Goal: Transaction & Acquisition: Purchase product/service

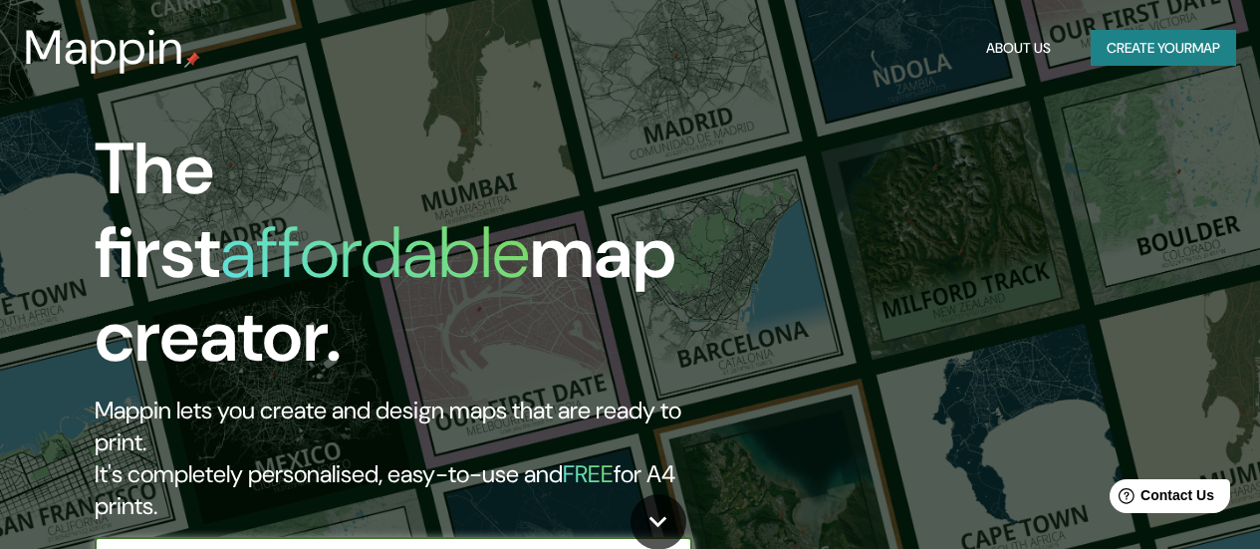
click at [682, 522] on icon "button" at bounding box center [672, 558] width 24 height 24
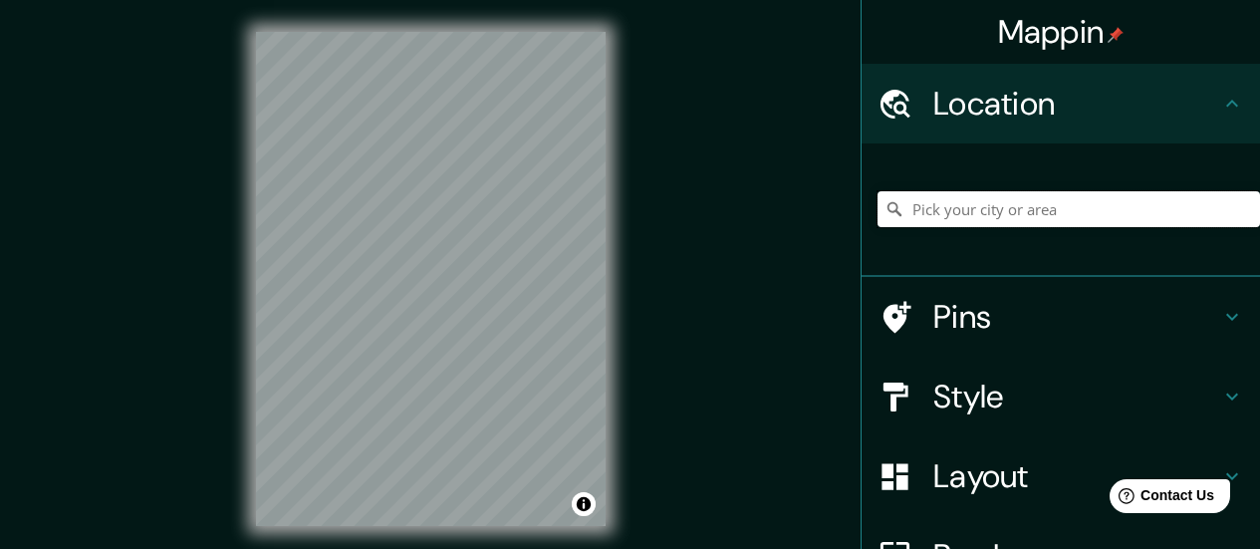
click at [1011, 217] on input "Pick your city or area" at bounding box center [1068, 209] width 382 height 36
paste input "Santiago"
click at [1017, 401] on h4 "Style" at bounding box center [1076, 396] width 287 height 40
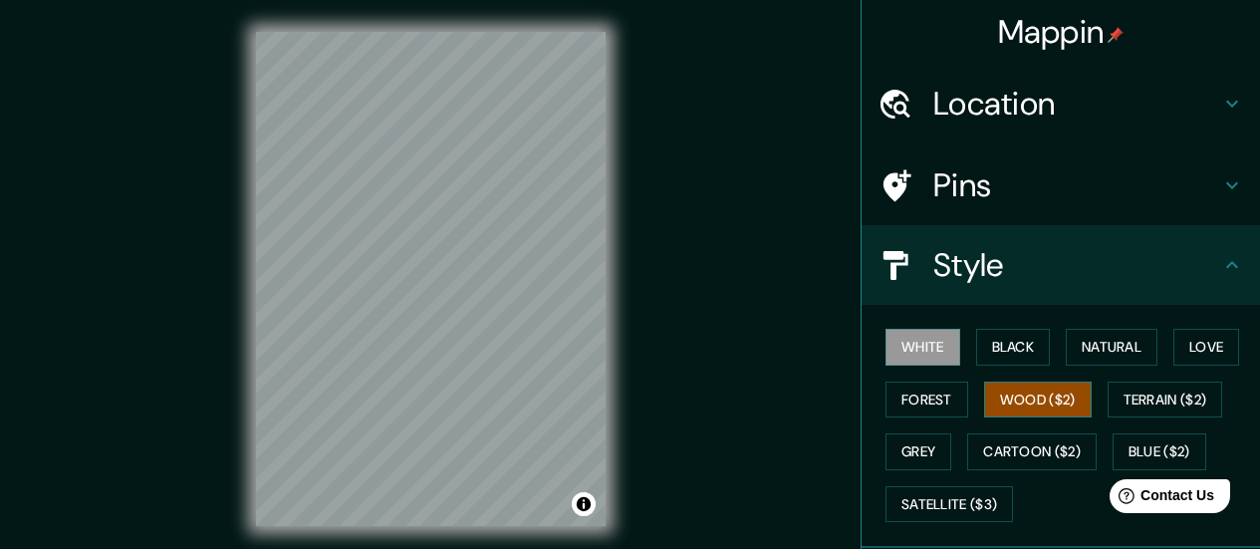
click at [1017, 411] on button "Wood ($2)" at bounding box center [1038, 399] width 108 height 37
click at [922, 391] on button "Forest" at bounding box center [926, 399] width 83 height 37
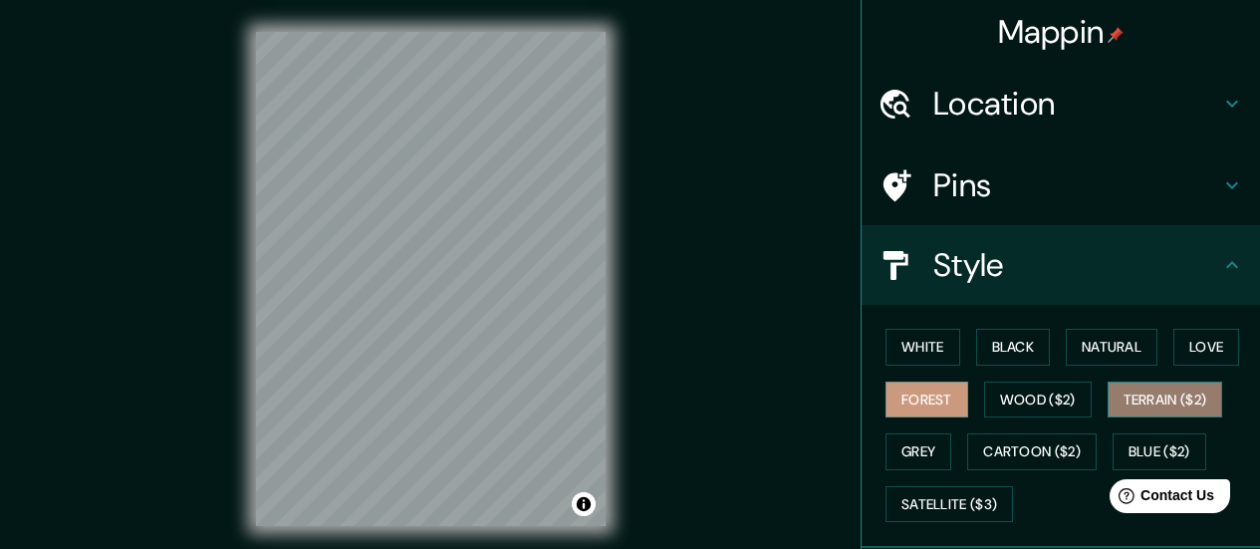
click at [1017, 395] on button "Terrain ($2)" at bounding box center [1165, 399] width 116 height 37
click at [1017, 336] on div "White Black Natural Love Forest Wood ($2) Terrain ($2) Grey Cartoon ($2) Blue (…" at bounding box center [1068, 425] width 382 height 209
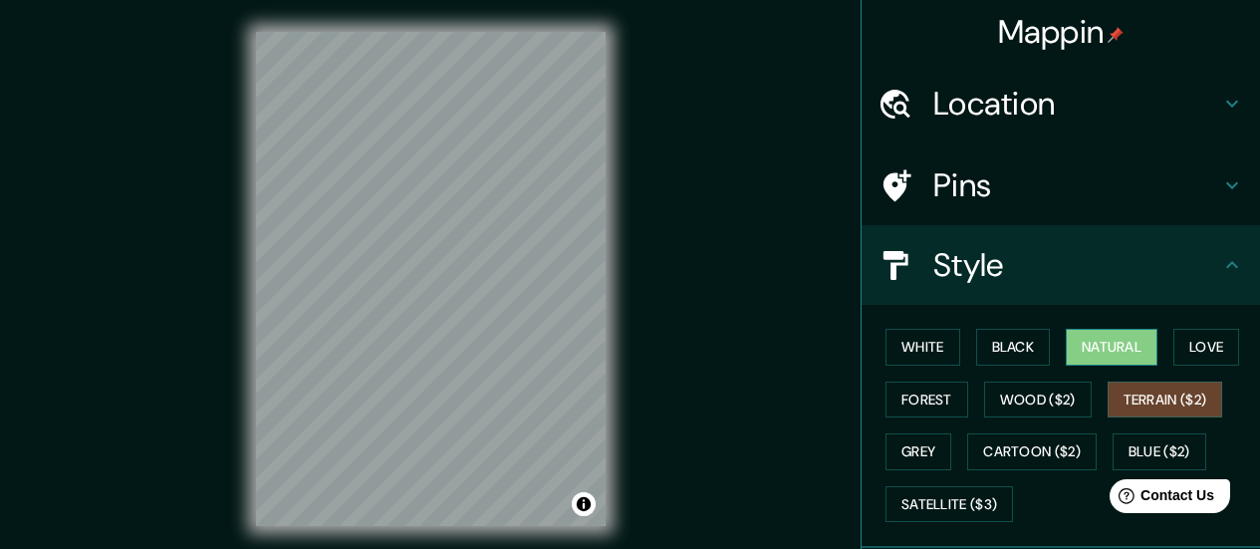
click at [1017, 340] on button "Natural" at bounding box center [1112, 347] width 92 height 37
click at [1017, 359] on button "Black" at bounding box center [1013, 347] width 75 height 37
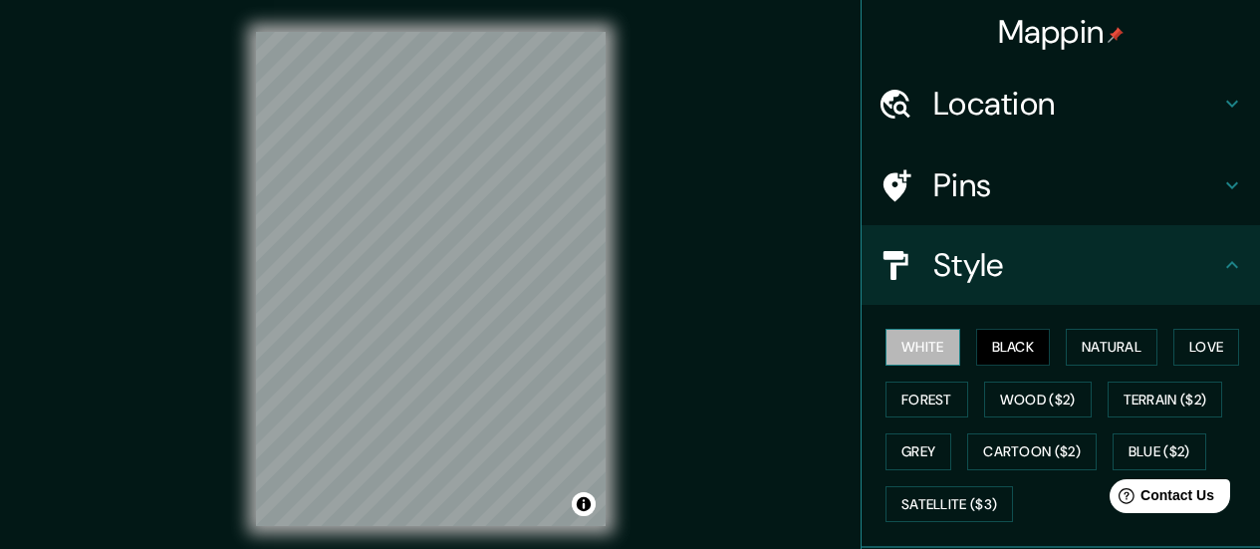
click at [909, 346] on button "White" at bounding box center [922, 347] width 75 height 37
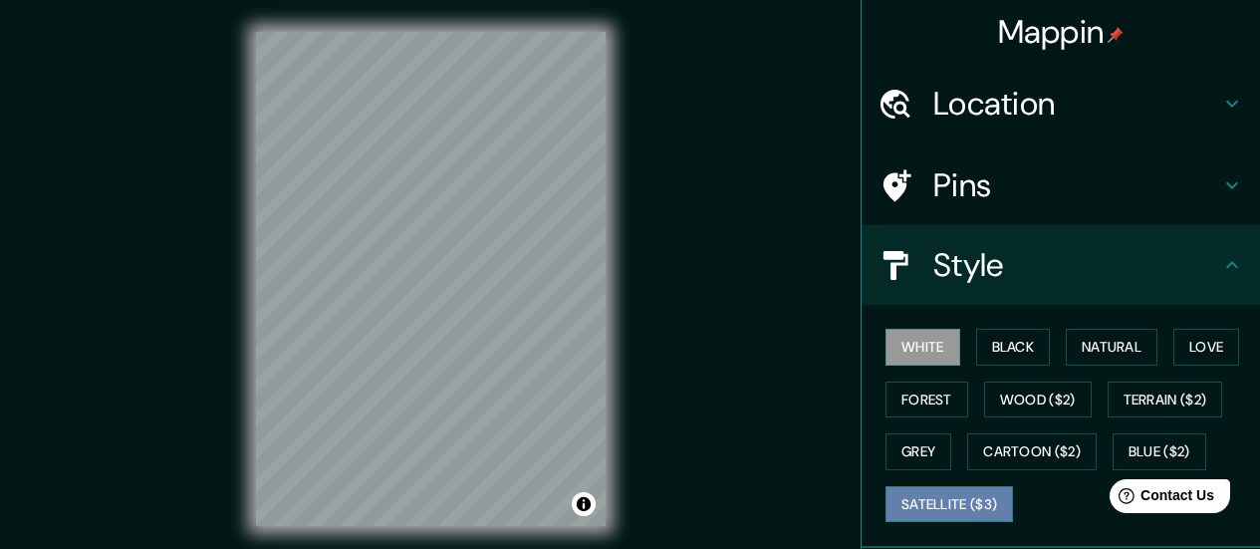
click at [932, 511] on button "Satellite ($3)" at bounding box center [948, 504] width 127 height 37
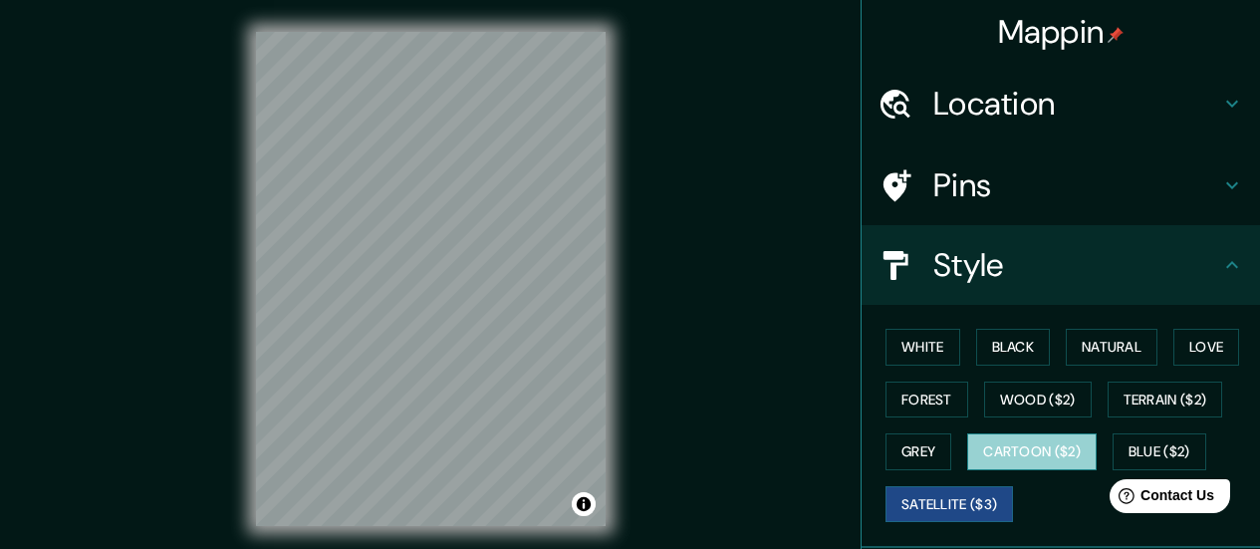
click at [988, 455] on button "Cartoon ($2)" at bounding box center [1031, 451] width 129 height 37
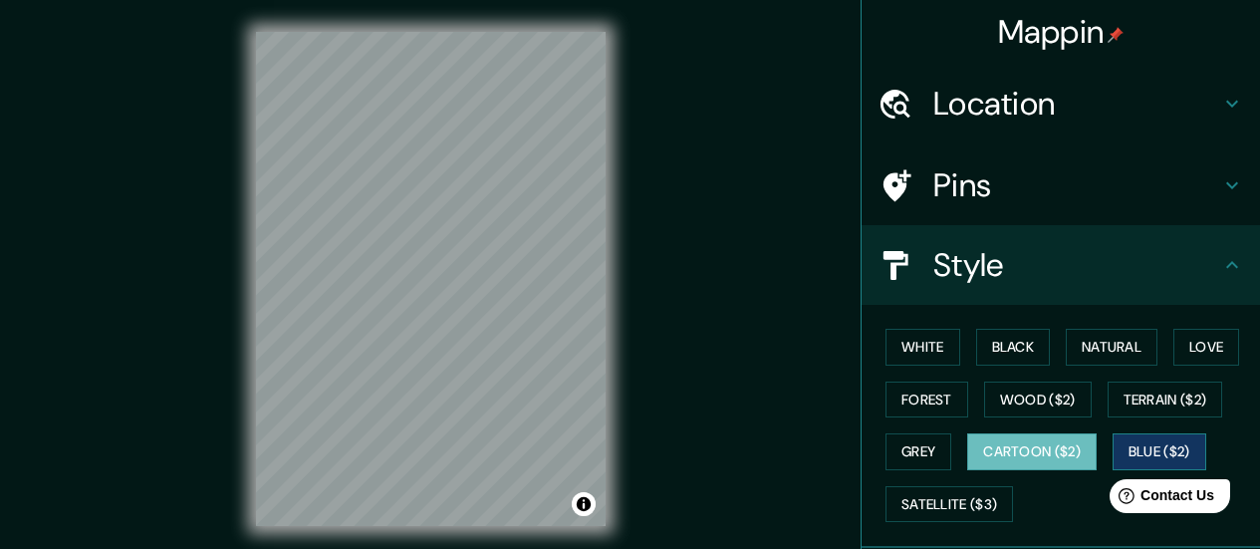
click at [1017, 444] on button "Blue ($2)" at bounding box center [1159, 451] width 94 height 37
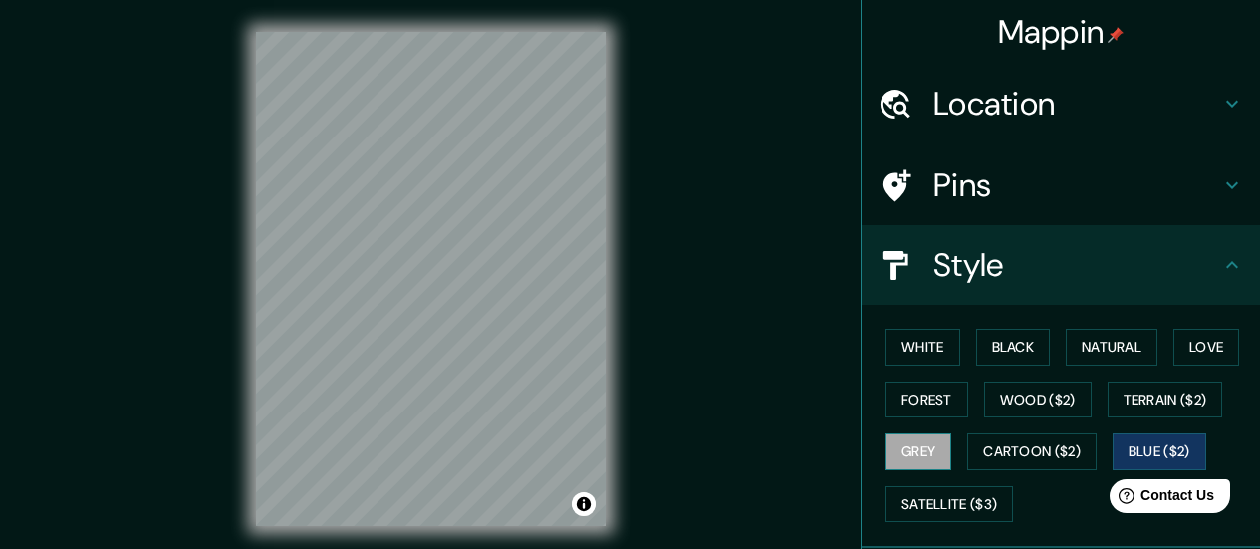
click at [927, 449] on button "Grey" at bounding box center [918, 451] width 66 height 37
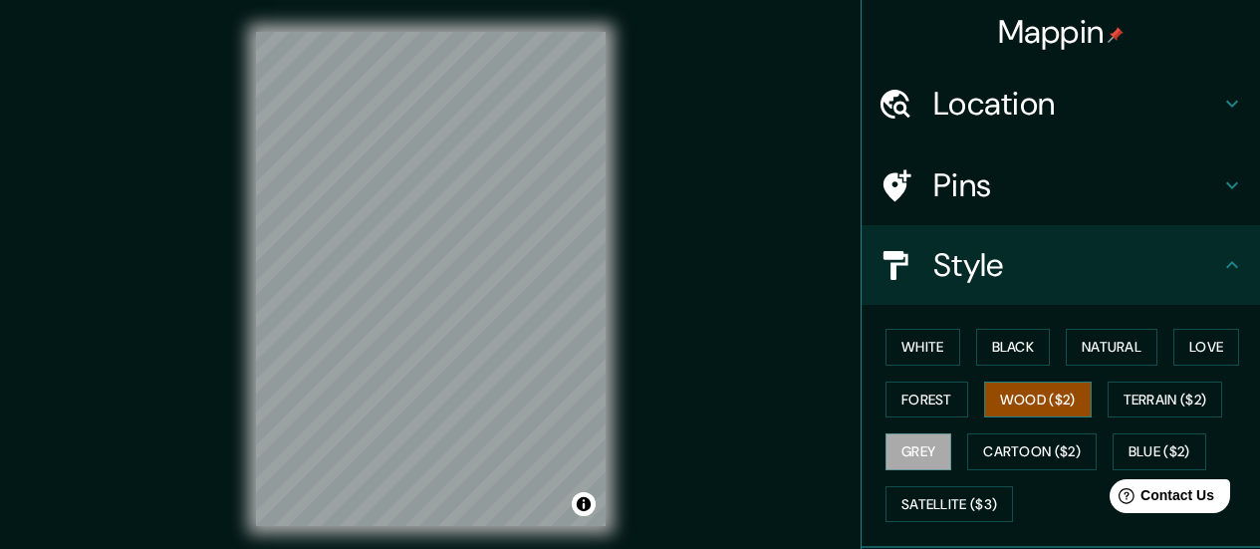
click at [1017, 403] on button "Wood ($2)" at bounding box center [1038, 399] width 108 height 37
click at [891, 409] on button "Forest" at bounding box center [926, 399] width 83 height 37
click at [993, 398] on button "Wood ($2)" at bounding box center [1038, 399] width 108 height 37
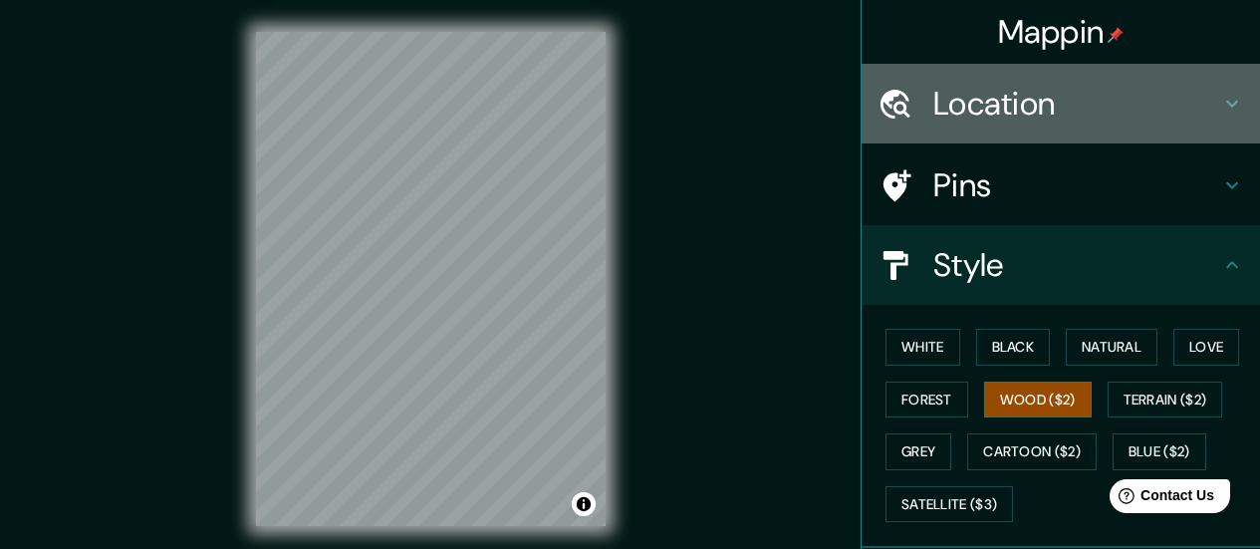
click at [1009, 125] on div "Location" at bounding box center [1060, 104] width 398 height 80
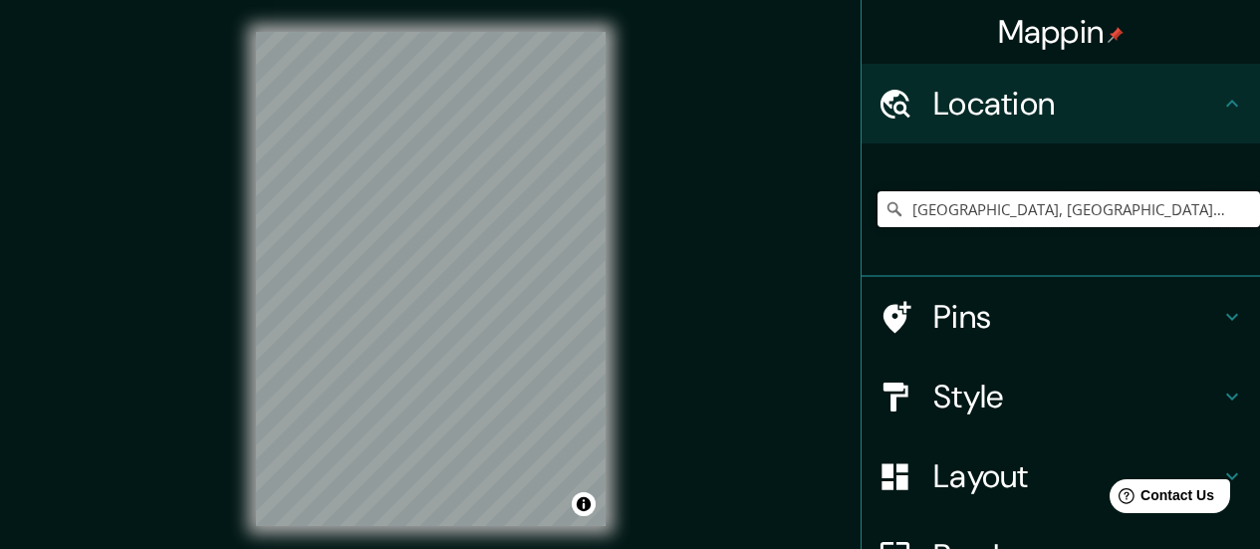
click at [1017, 207] on input "[GEOGRAPHIC_DATA], [GEOGRAPHIC_DATA], [GEOGRAPHIC_DATA]" at bounding box center [1068, 209] width 382 height 36
click at [1017, 215] on input "[GEOGRAPHIC_DATA], [GEOGRAPHIC_DATA], [GEOGRAPHIC_DATA]" at bounding box center [1068, 209] width 382 height 36
click at [1017, 209] on input "[GEOGRAPHIC_DATA], [GEOGRAPHIC_DATA], [GEOGRAPHIC_DATA]" at bounding box center [1068, 209] width 382 height 36
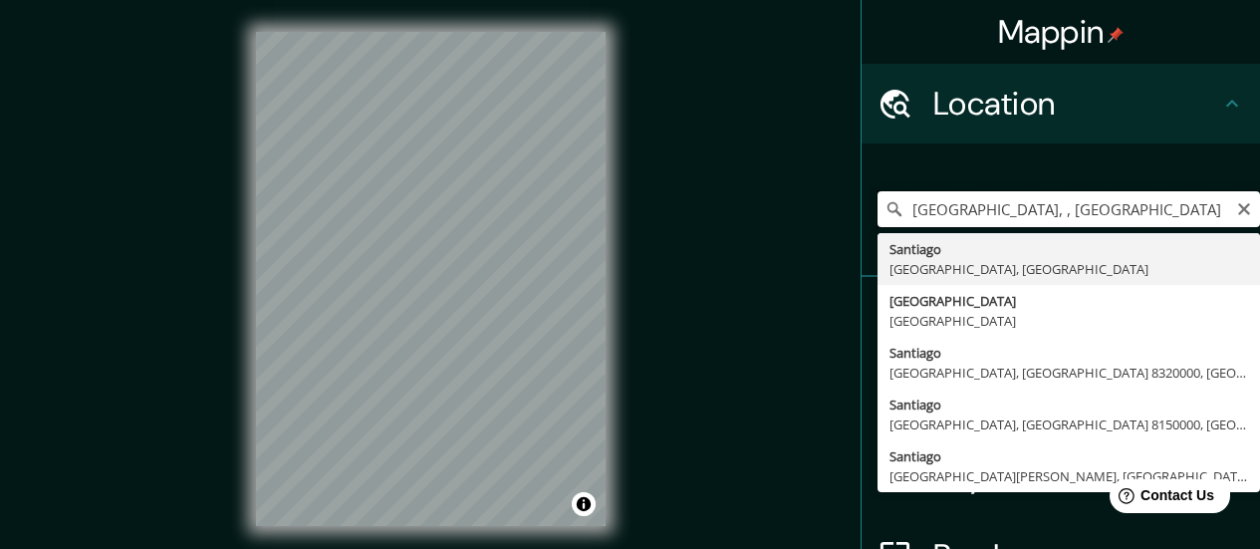
paste input "Peñalolen"
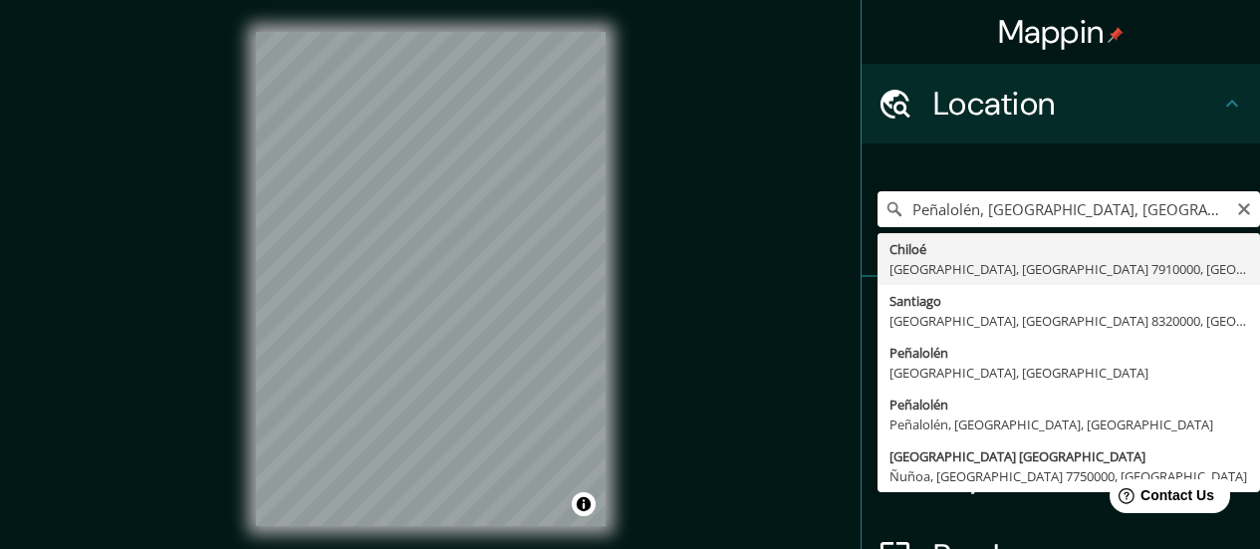
type input "[GEOGRAPHIC_DATA], [GEOGRAPHIC_DATA], [GEOGRAPHIC_DATA] 7910000, [GEOGRAPHIC_DA…"
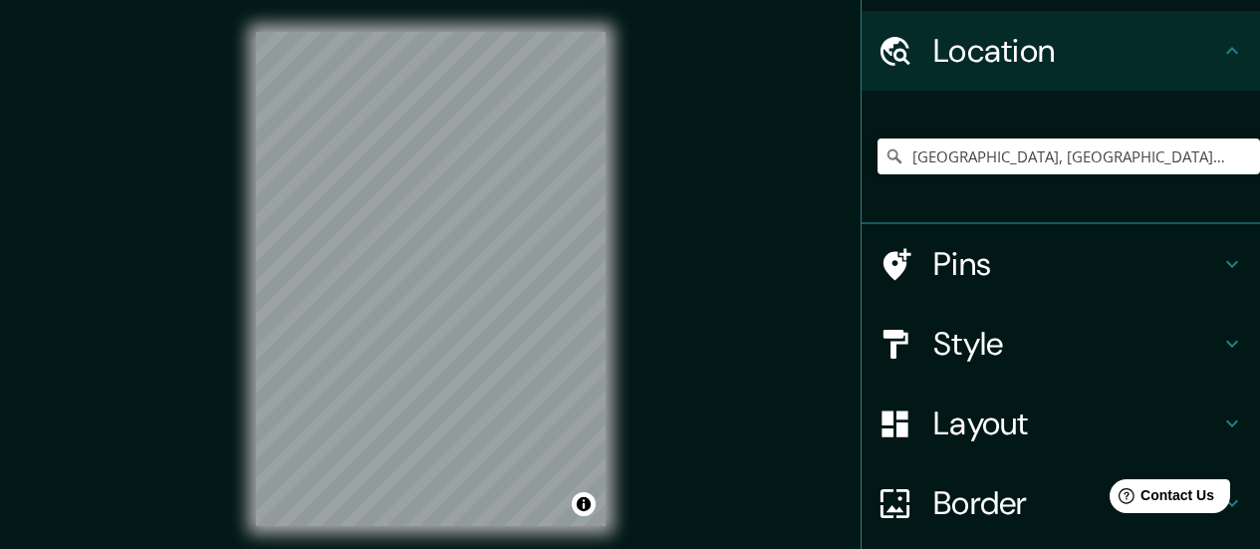
scroll to position [100, 0]
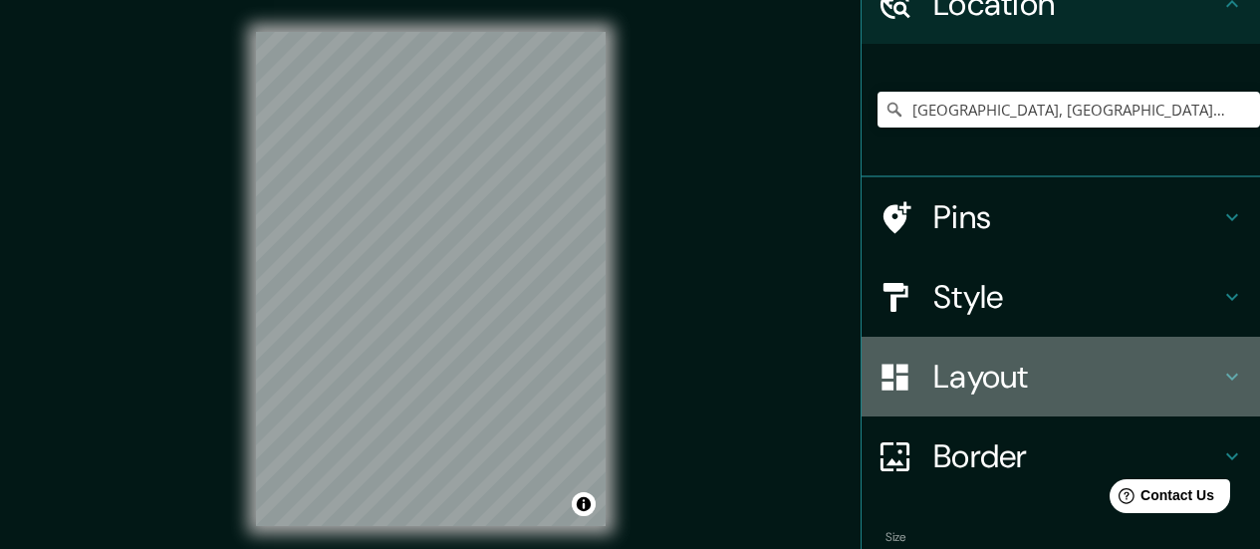
click at [1017, 387] on h4 "Layout" at bounding box center [1076, 377] width 287 height 40
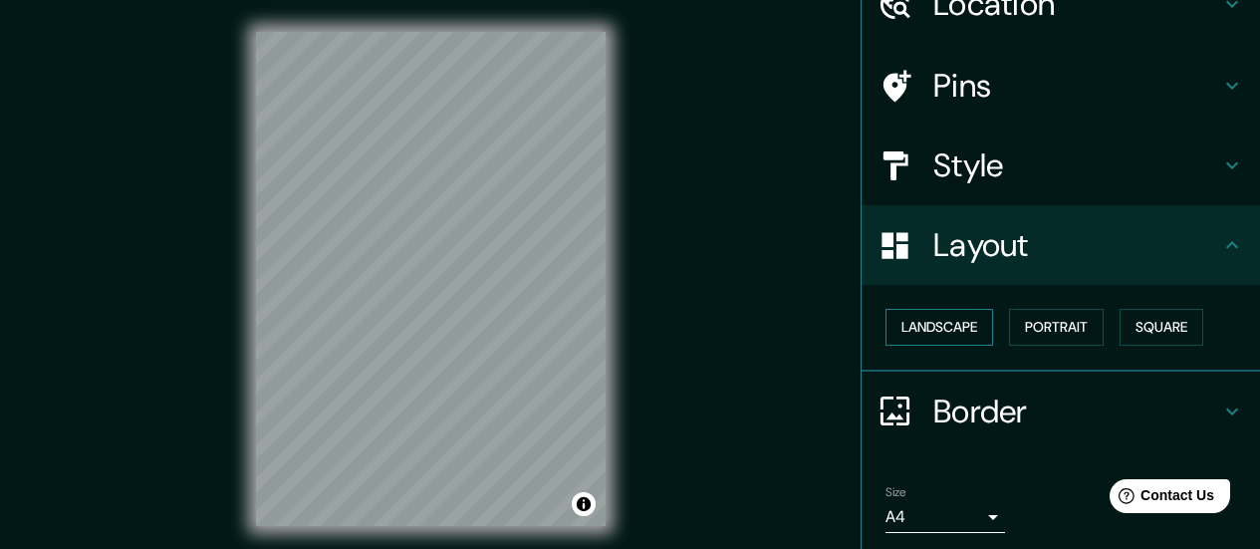
click at [956, 333] on button "Landscape" at bounding box center [939, 327] width 108 height 37
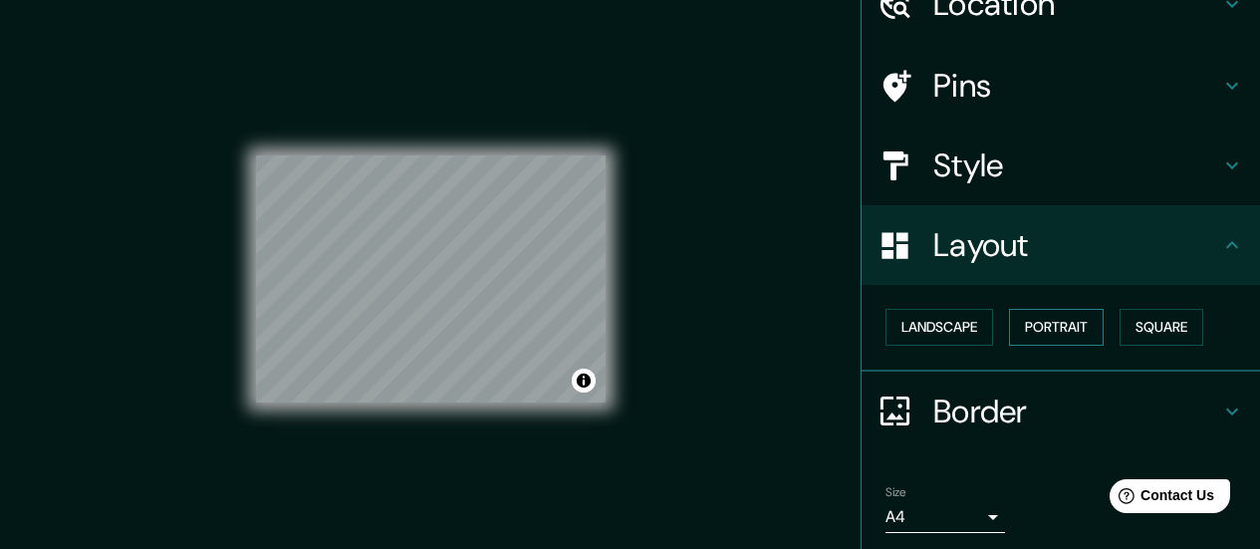
click at [1016, 334] on button "Portrait" at bounding box center [1056, 327] width 95 height 37
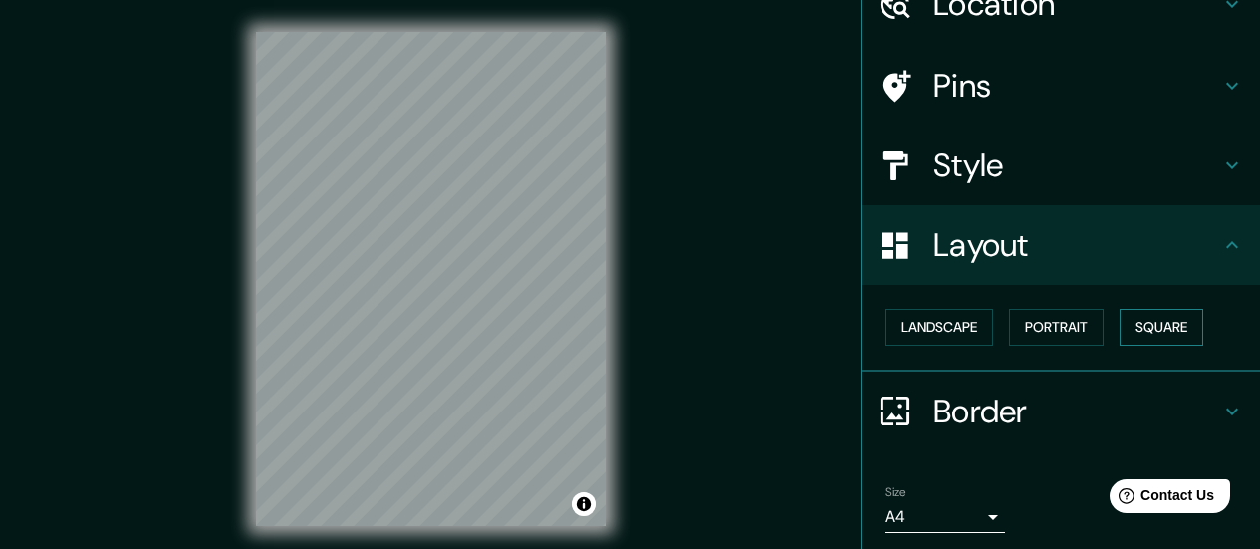
click at [1017, 334] on button "Square" at bounding box center [1161, 327] width 84 height 37
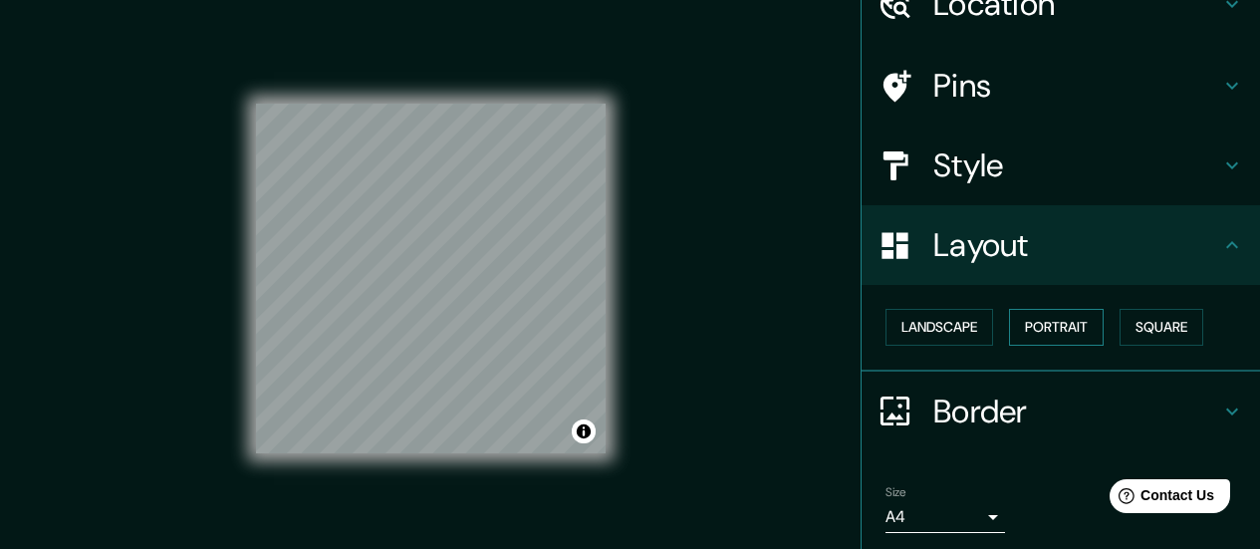
click at [1017, 338] on button "Portrait" at bounding box center [1056, 327] width 95 height 37
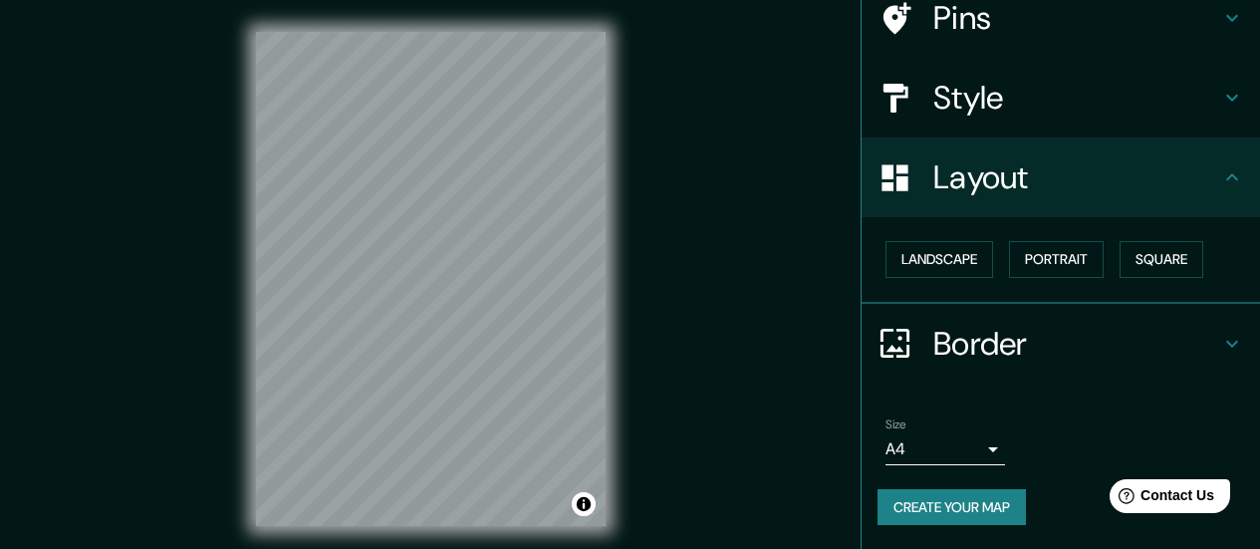
scroll to position [41, 0]
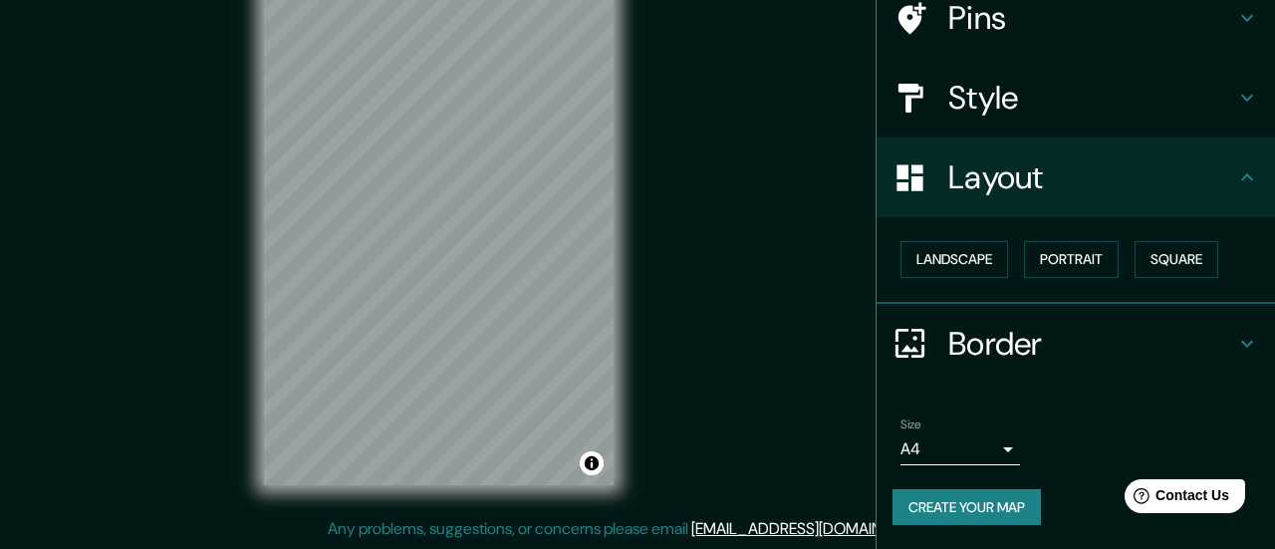
click at [984, 443] on body "Mappin Location [GEOGRAPHIC_DATA], [GEOGRAPHIC_DATA], [GEOGRAPHIC_DATA] 7910000…" at bounding box center [637, 233] width 1275 height 549
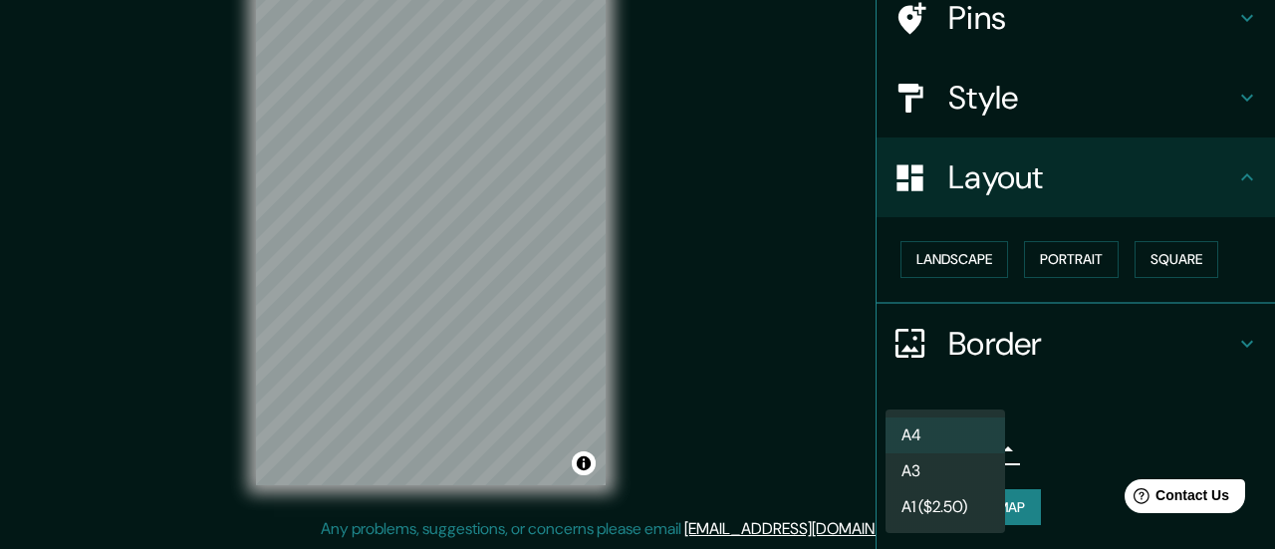
click at [959, 481] on li "A3" at bounding box center [945, 471] width 120 height 36
type input "a4"
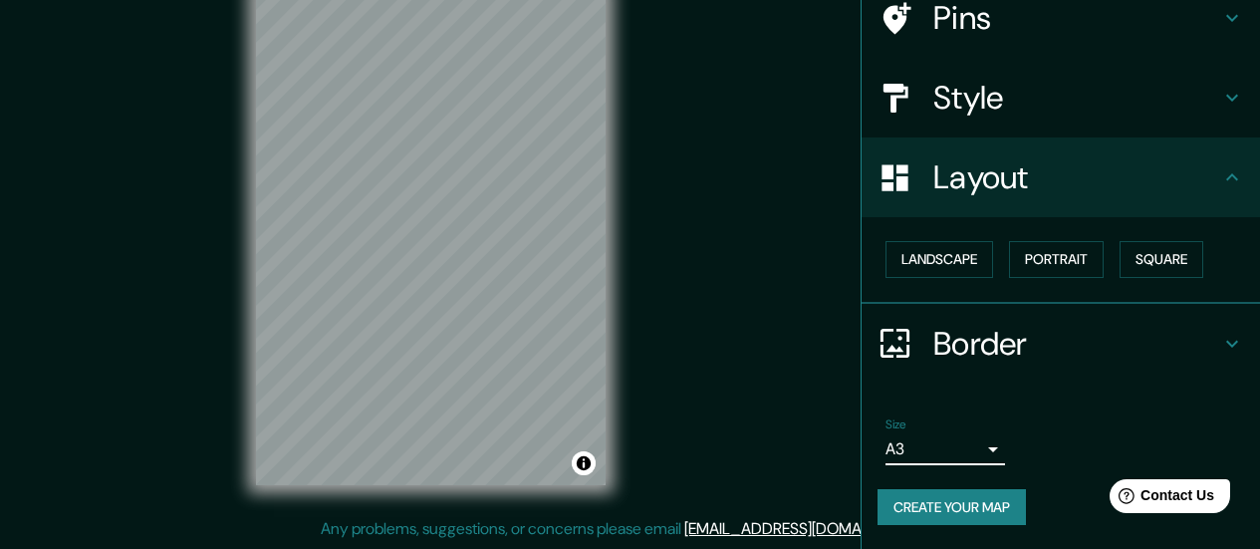
click at [1017, 332] on h4 "Border" at bounding box center [1076, 344] width 287 height 40
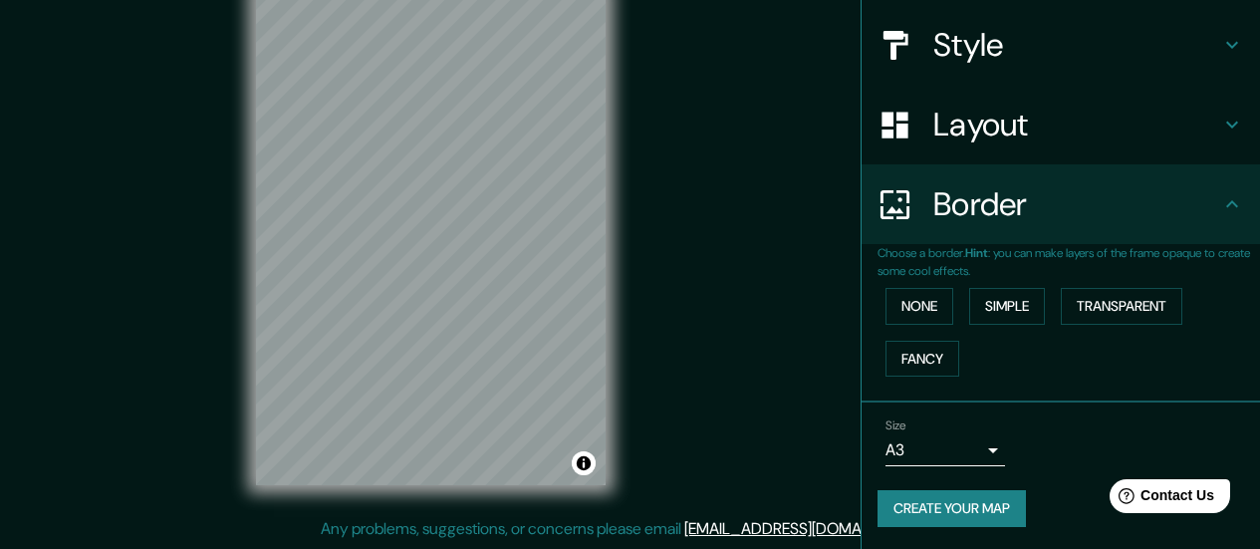
scroll to position [221, 0]
click at [1017, 308] on button "Simple" at bounding box center [1007, 305] width 76 height 37
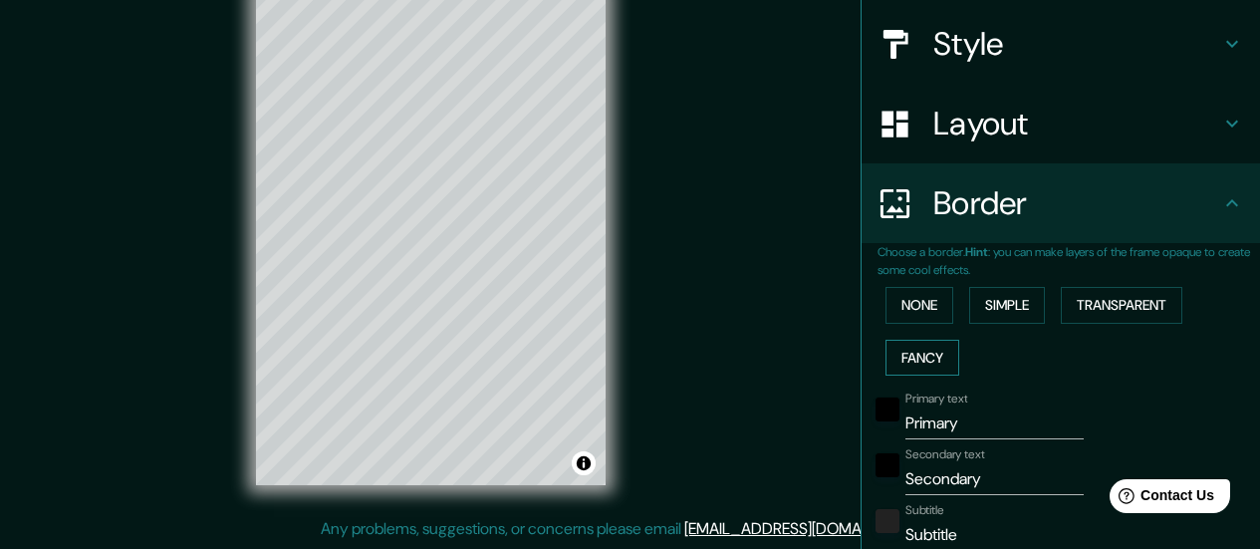
click at [927, 361] on button "Fancy" at bounding box center [922, 358] width 74 height 37
click at [898, 312] on button "None" at bounding box center [919, 305] width 68 height 37
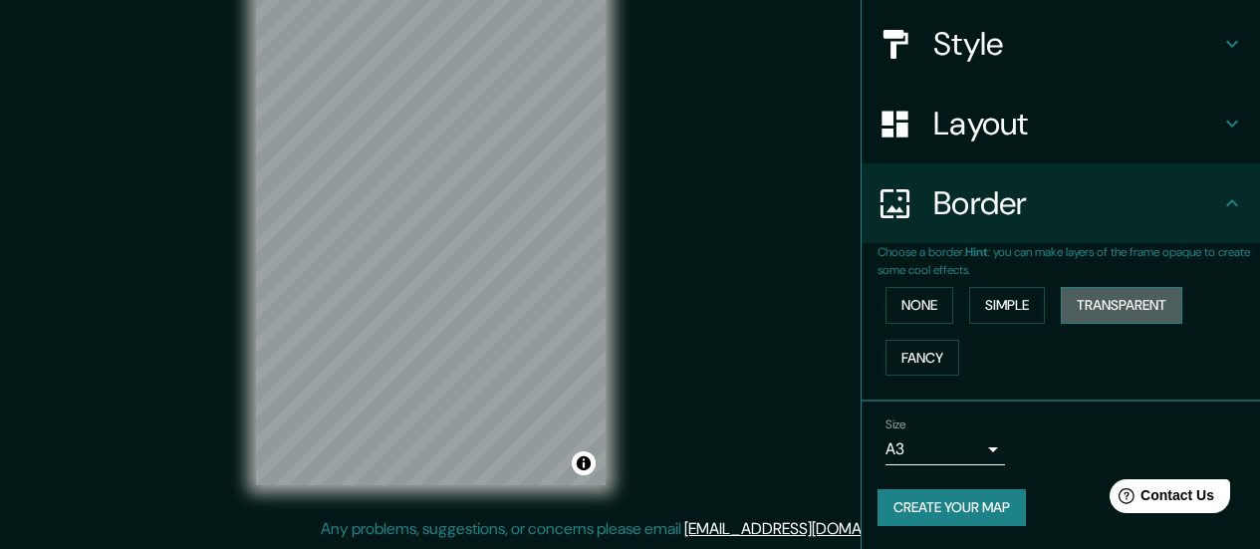
click at [1017, 311] on button "Transparent" at bounding box center [1121, 305] width 121 height 37
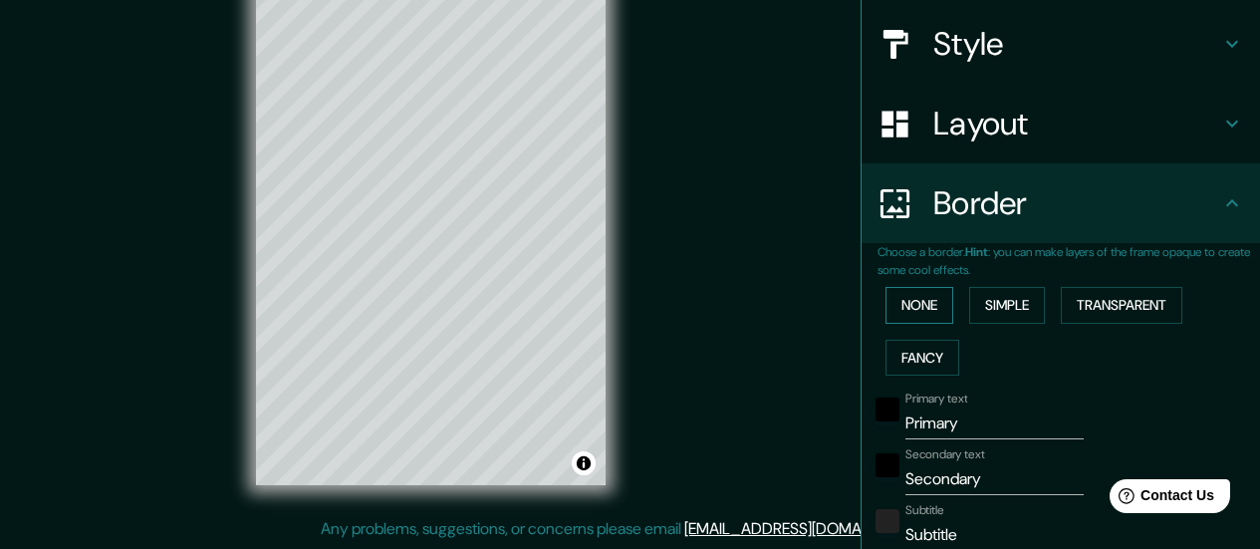
click at [899, 310] on button "None" at bounding box center [919, 305] width 68 height 37
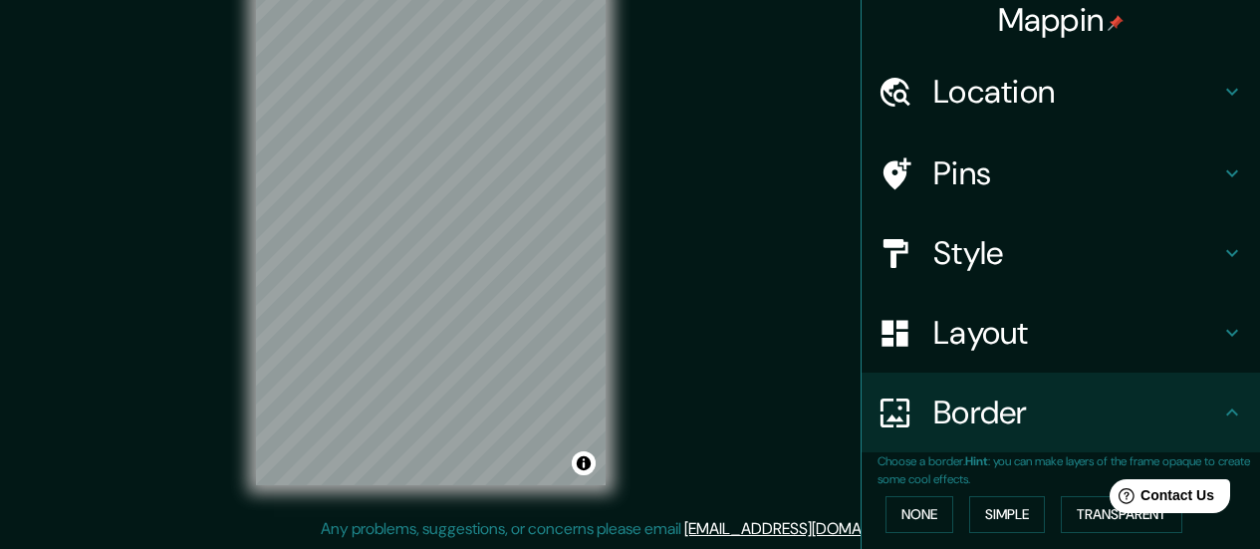
scroll to position [0, 0]
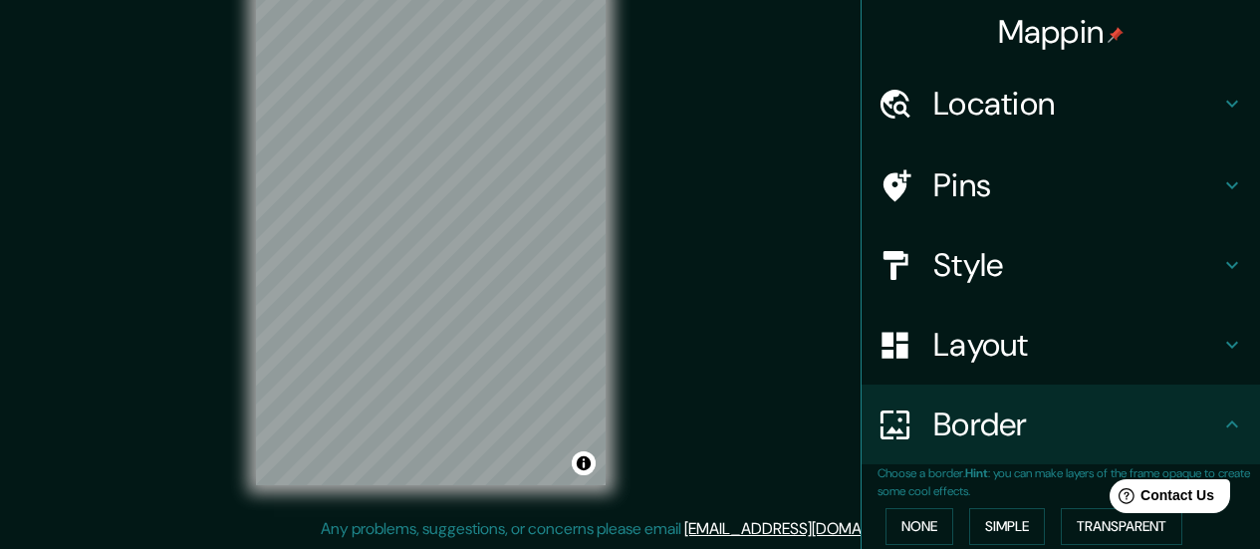
click at [997, 357] on h4 "Layout" at bounding box center [1076, 345] width 287 height 40
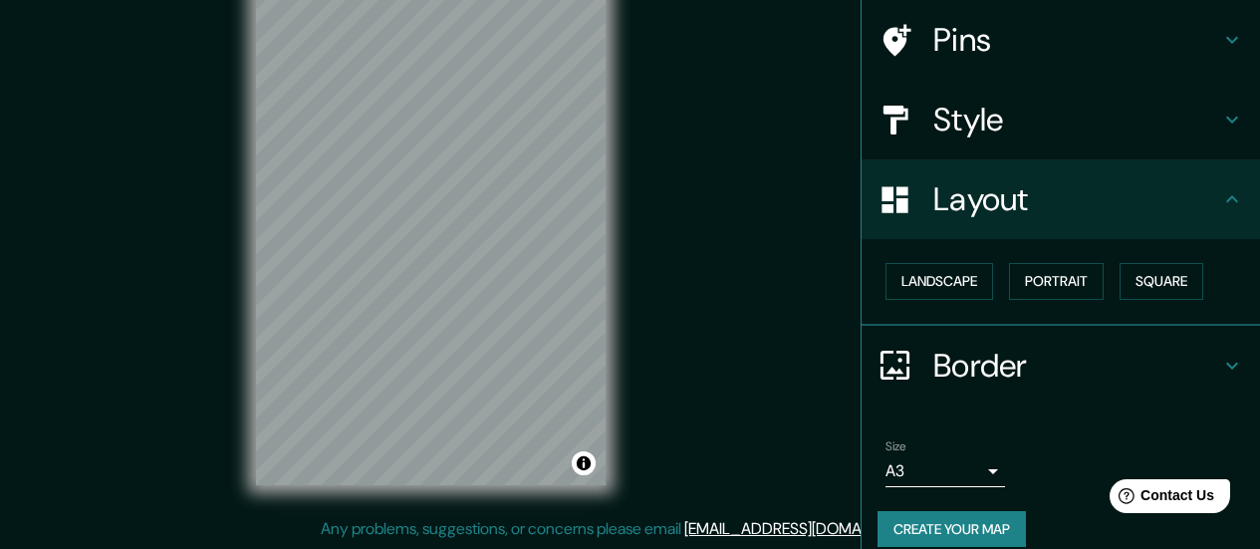
scroll to position [167, 0]
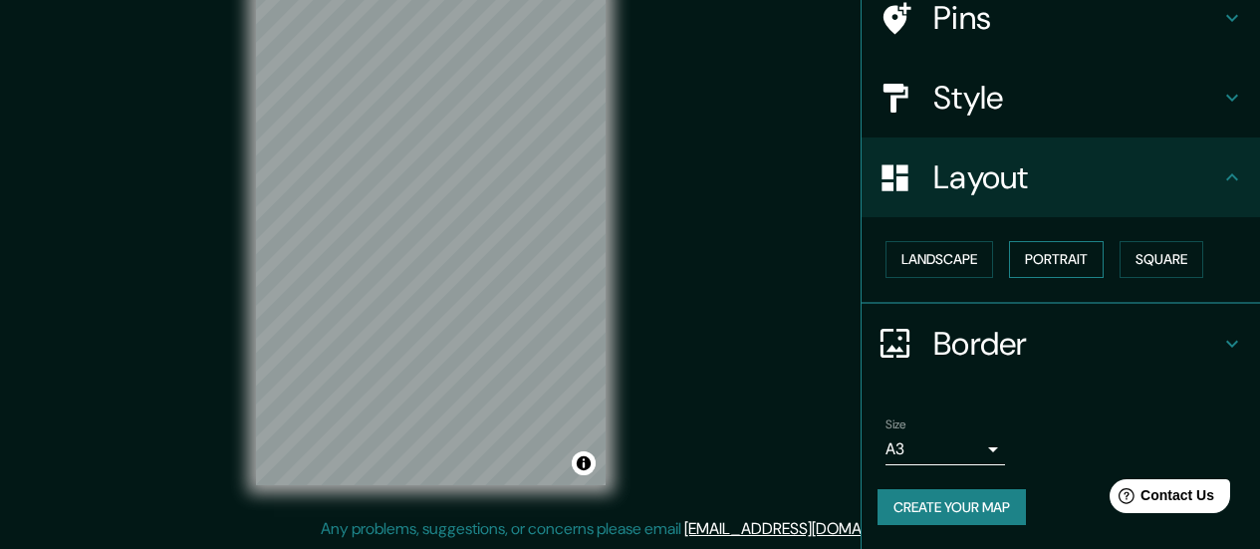
click at [1017, 268] on button "Portrait" at bounding box center [1056, 259] width 95 height 37
click at [969, 272] on button "Landscape" at bounding box center [939, 259] width 108 height 37
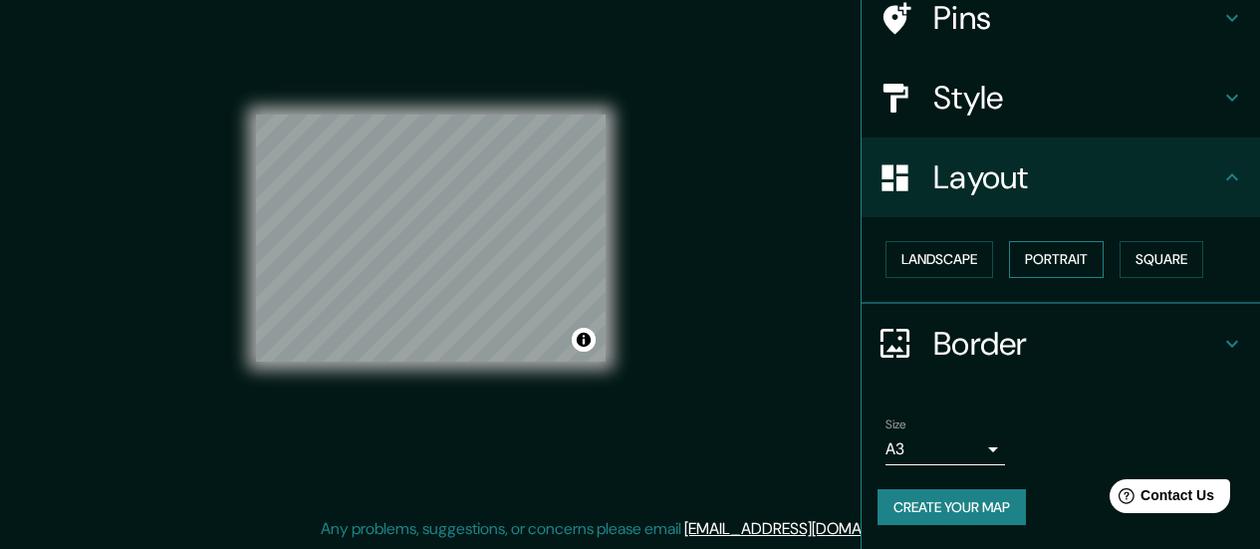
click at [1017, 272] on button "Portrait" at bounding box center [1056, 259] width 95 height 37
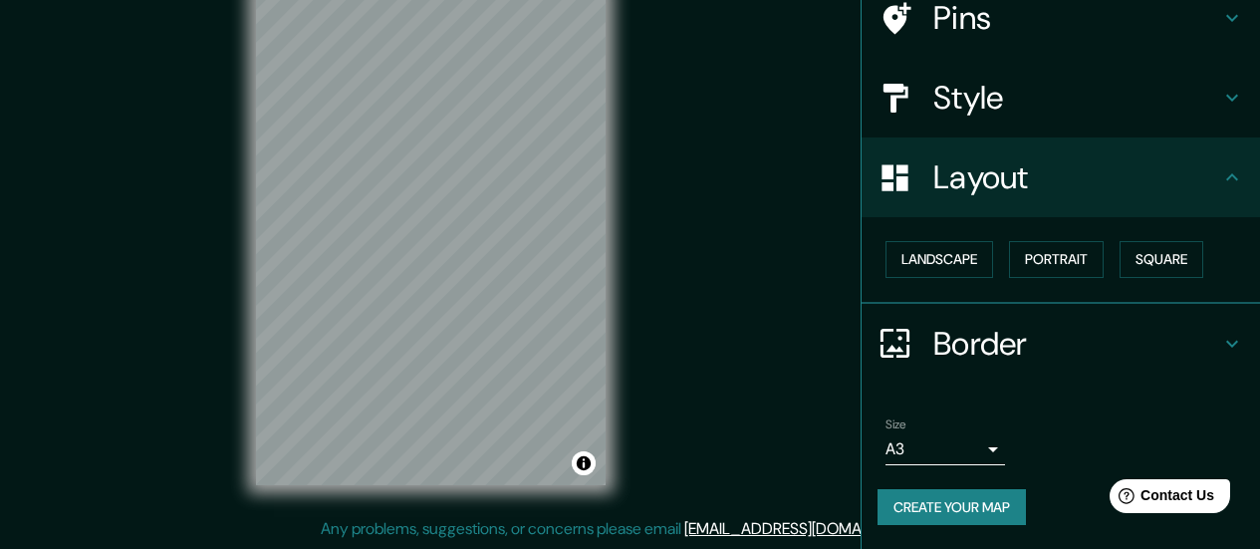
click at [1017, 285] on div "Landscape [GEOGRAPHIC_DATA]" at bounding box center [1068, 259] width 382 height 53
click at [1017, 264] on button "Square" at bounding box center [1161, 259] width 84 height 37
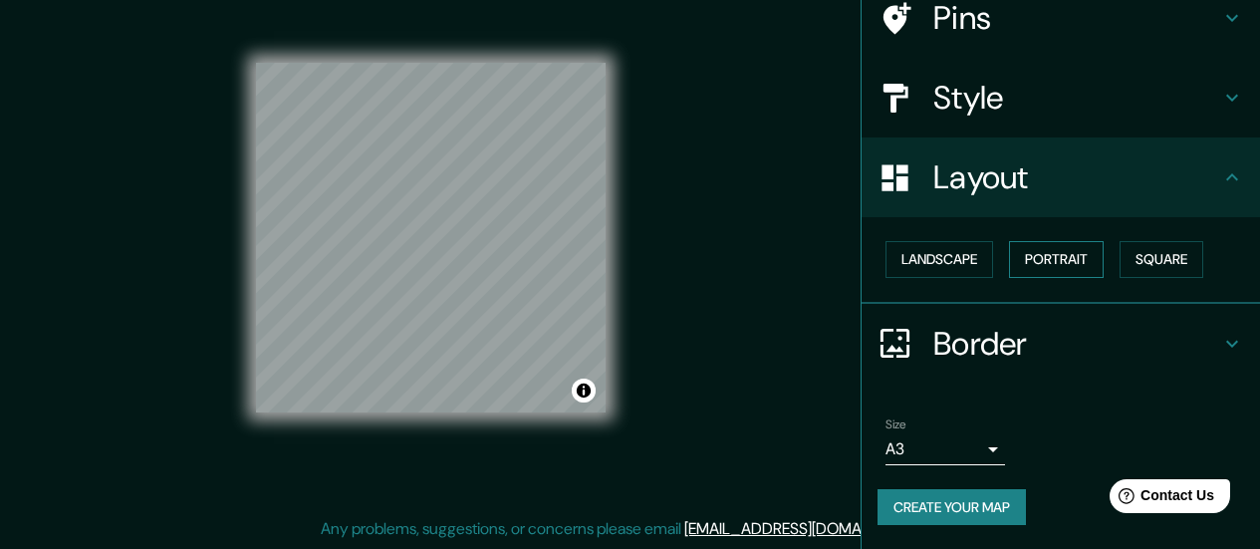
click at [1017, 262] on button "Portrait" at bounding box center [1056, 259] width 95 height 37
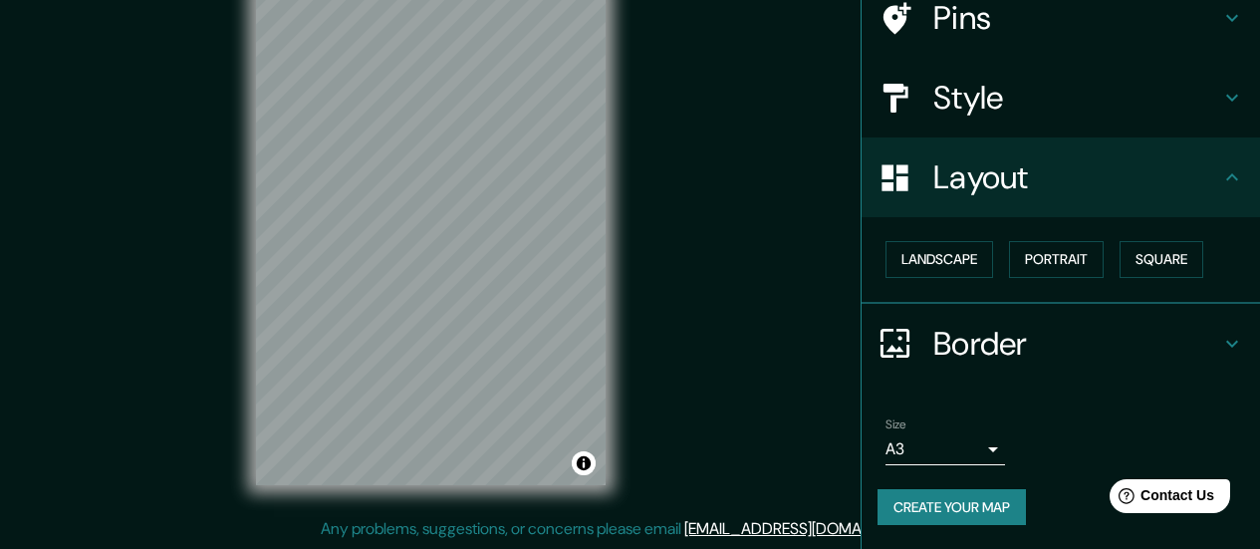
click at [1017, 143] on div "Layout" at bounding box center [1060, 177] width 398 height 80
click at [1017, 123] on div "Style" at bounding box center [1060, 98] width 398 height 80
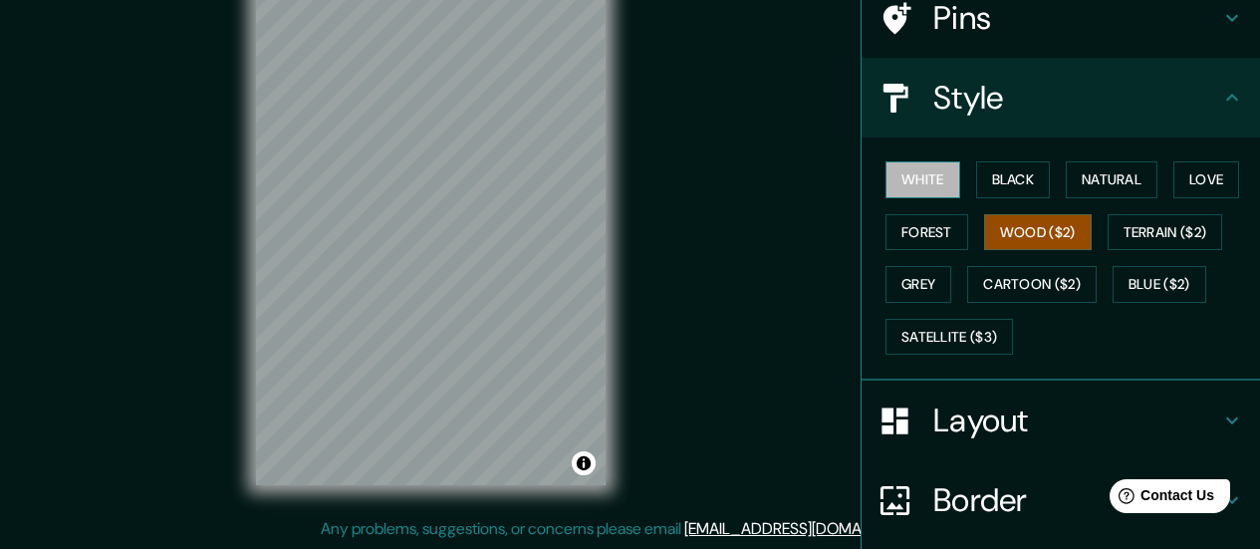
click at [924, 178] on button "White" at bounding box center [922, 179] width 75 height 37
click at [881, 522] on ul "Location [GEOGRAPHIC_DATA], [GEOGRAPHIC_DATA], [GEOGRAPHIC_DATA] 7910000, [GEOG…" at bounding box center [1060, 301] width 398 height 810
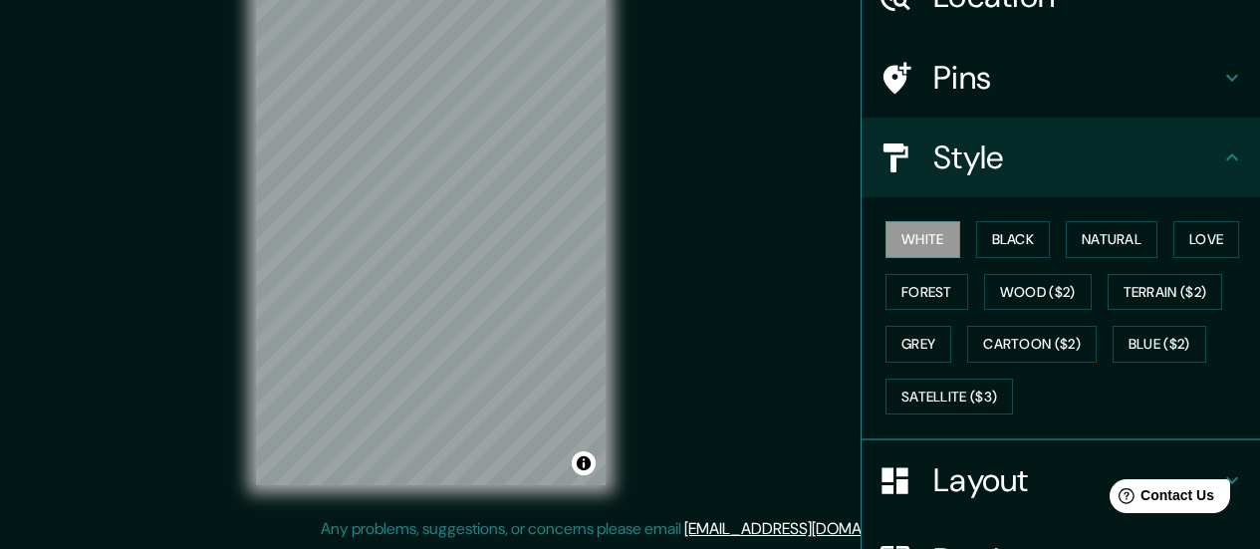
scroll to position [0, 0]
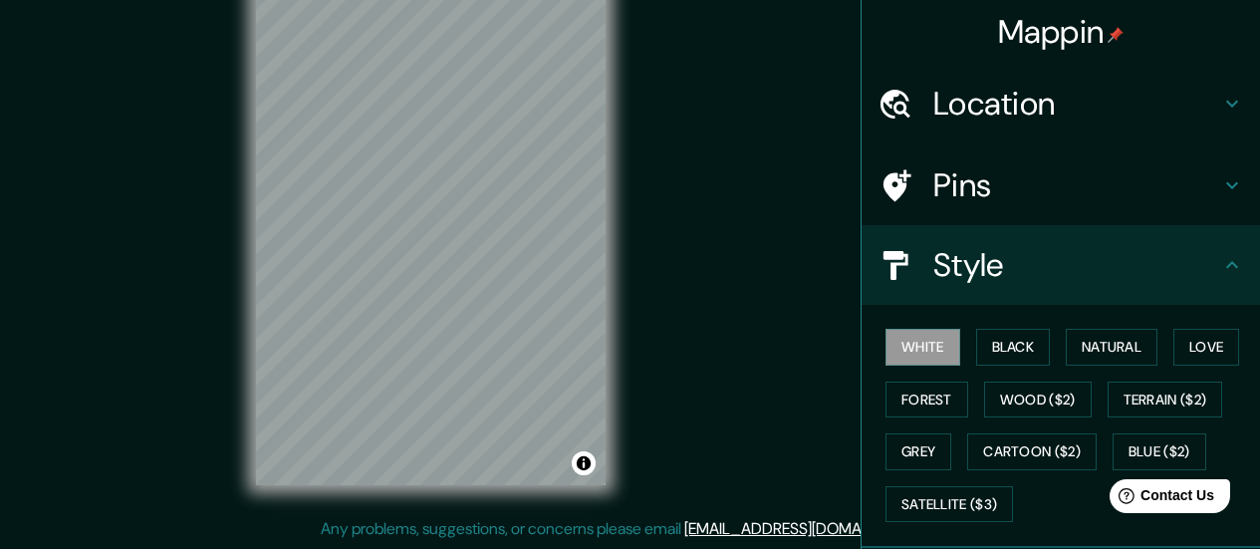
click at [1013, 132] on div "Location" at bounding box center [1060, 104] width 398 height 80
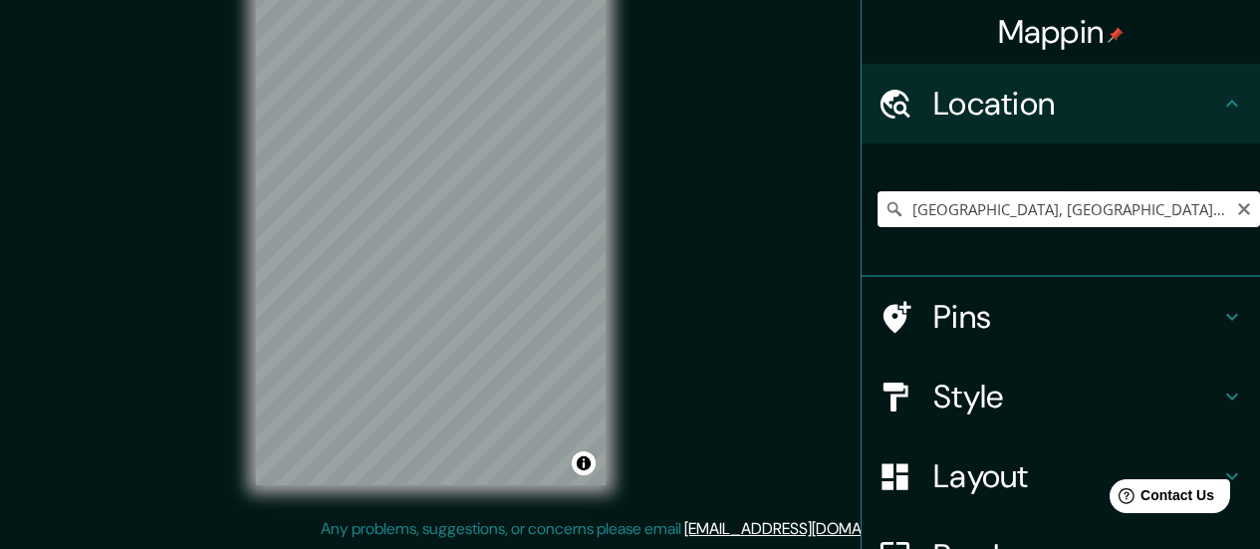
click at [1017, 215] on input "[GEOGRAPHIC_DATA], [GEOGRAPHIC_DATA], [GEOGRAPHIC_DATA] 7910000, [GEOGRAPHIC_DA…" at bounding box center [1068, 209] width 382 height 36
click at [1017, 202] on input "[GEOGRAPHIC_DATA], [GEOGRAPHIC_DATA], [GEOGRAPHIC_DATA] 7910000, [GEOGRAPHIC_DA…" at bounding box center [1068, 209] width 382 height 36
click at [1017, 230] on div "[GEOGRAPHIC_DATA], [GEOGRAPHIC_DATA], [GEOGRAPHIC_DATA] 7910000, [GEOGRAPHIC_DA…" at bounding box center [1068, 209] width 382 height 100
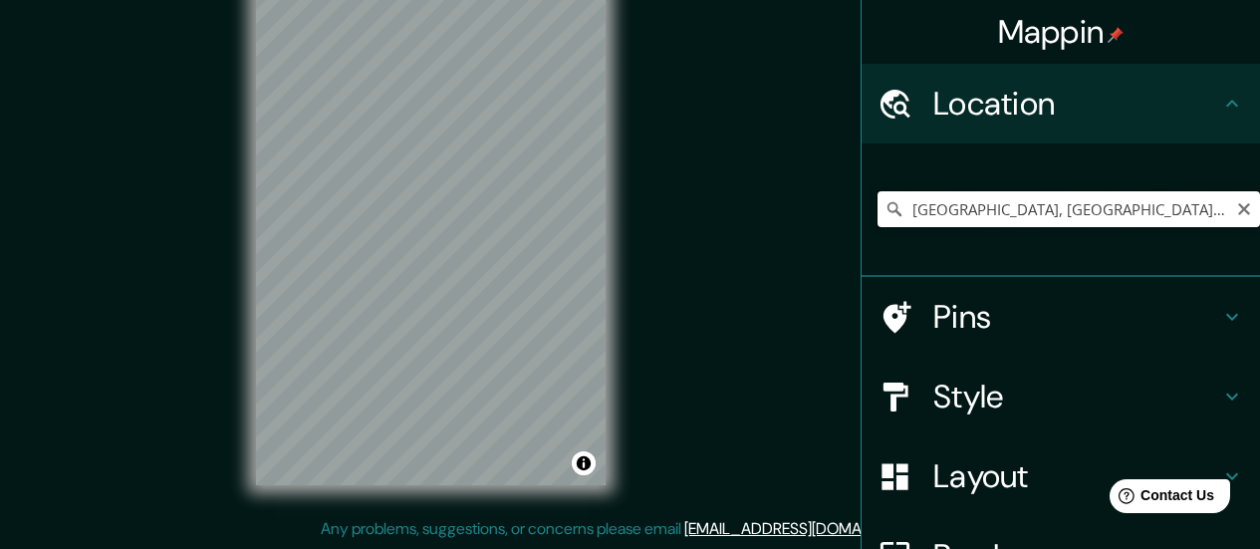
click at [1017, 216] on input "[GEOGRAPHIC_DATA], [GEOGRAPHIC_DATA], [GEOGRAPHIC_DATA] 7910000, [GEOGRAPHIC_DA…" at bounding box center [1068, 209] width 382 height 36
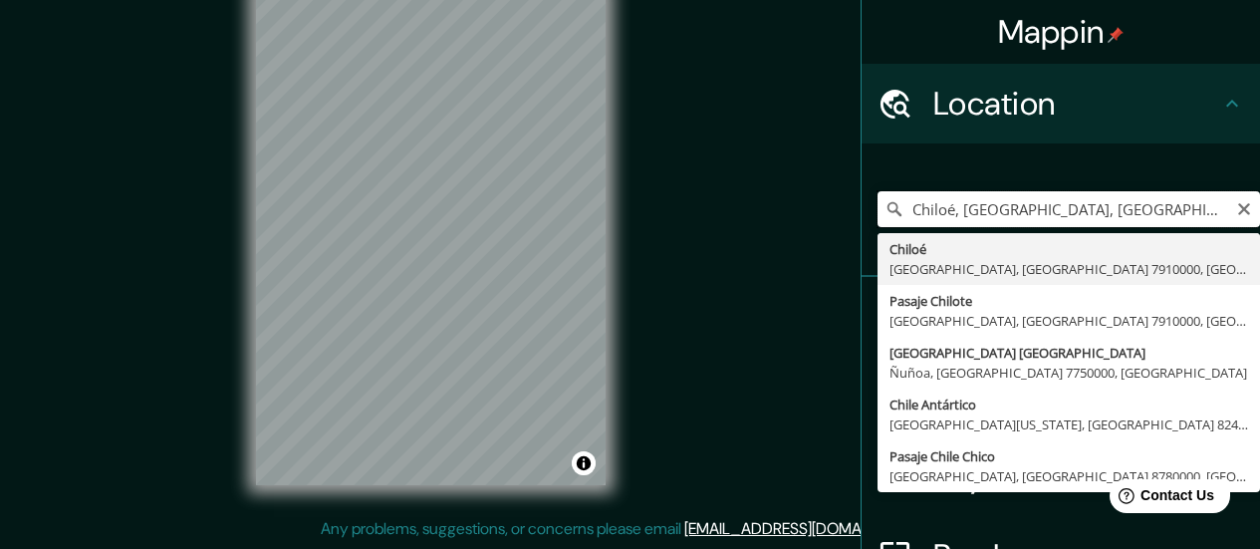
click at [1017, 216] on input "Chiloé, [GEOGRAPHIC_DATA], [GEOGRAPHIC_DATA] 7910000, [GEOGRAPHIC_DATA]" at bounding box center [1068, 209] width 382 height 36
click at [1017, 216] on input "Chiloé, [GEOGRAPHIC_DATA], [GEOGRAPHIC_DATA], [GEOGRAPHIC_DATA]" at bounding box center [1068, 209] width 382 height 36
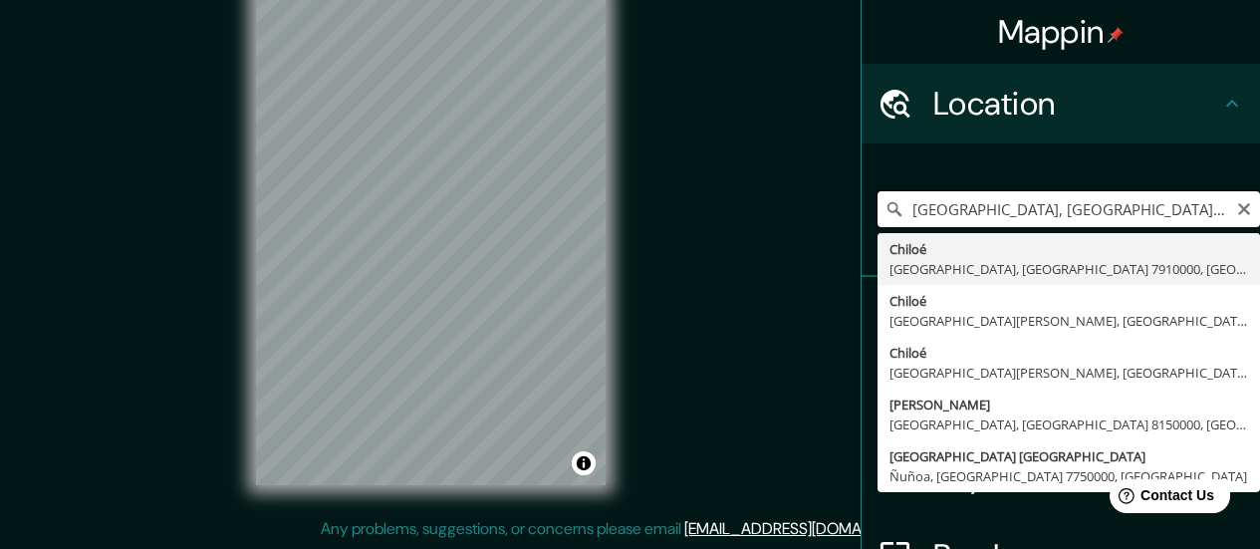
click at [1017, 216] on input "[GEOGRAPHIC_DATA], [GEOGRAPHIC_DATA], [GEOGRAPHIC_DATA] , [GEOGRAPHIC_DATA]" at bounding box center [1068, 209] width 382 height 36
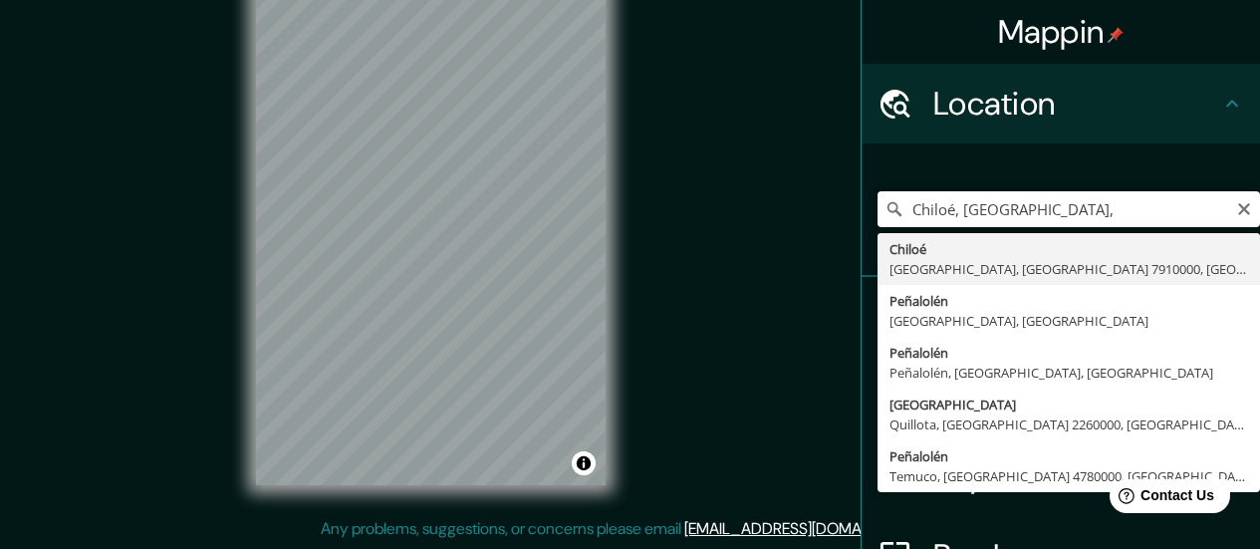
paste input "[GEOGRAPHIC_DATA]"
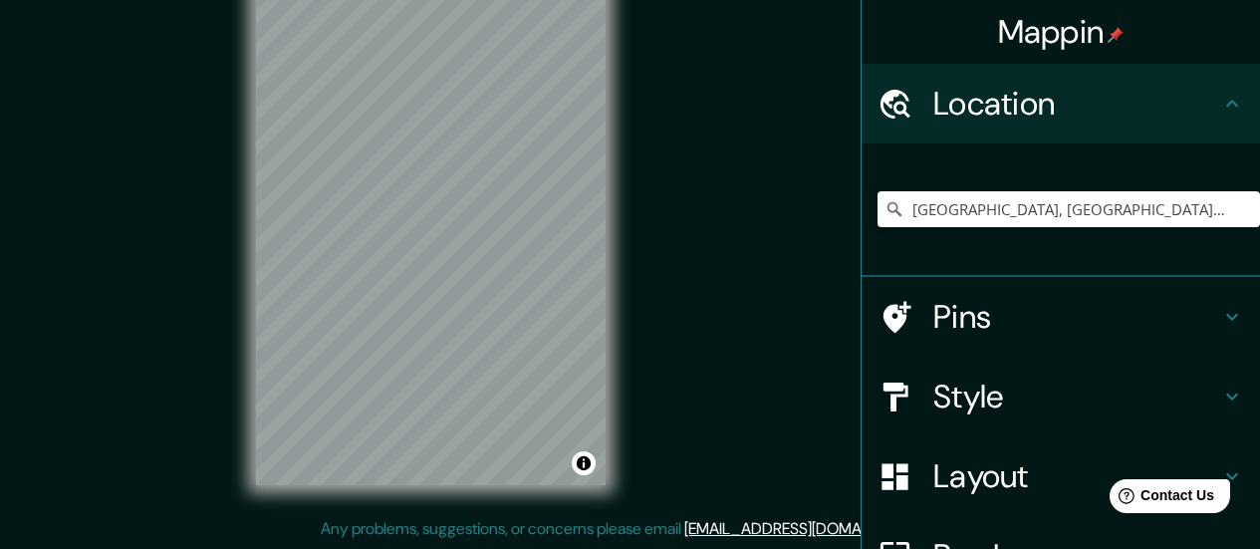
click at [989, 395] on h4 "Style" at bounding box center [1076, 396] width 287 height 40
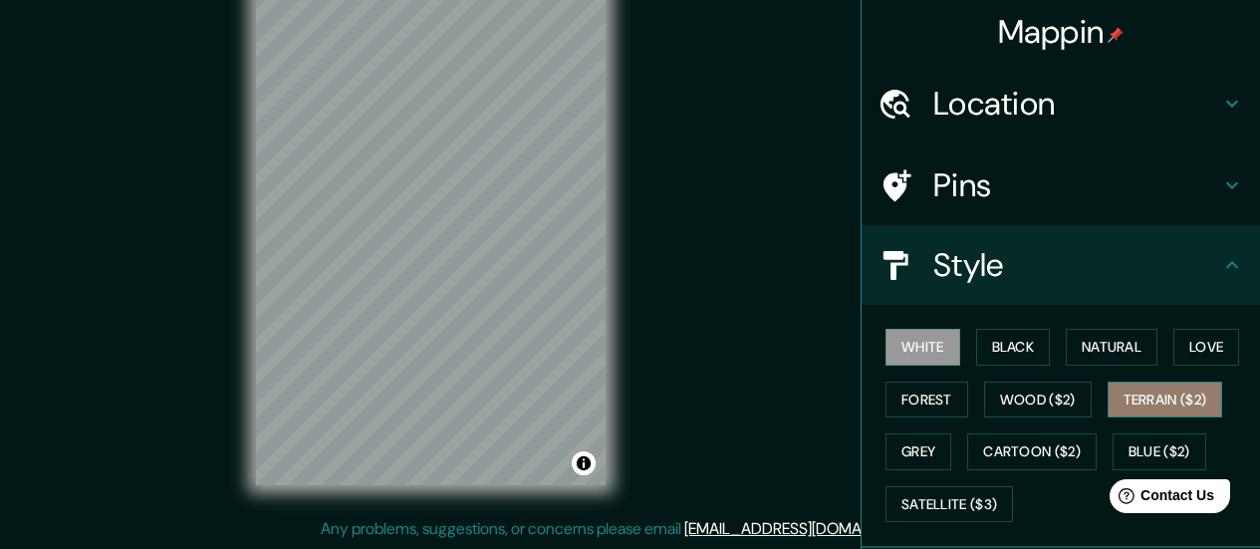
click at [1017, 397] on button "Terrain ($2)" at bounding box center [1165, 399] width 116 height 37
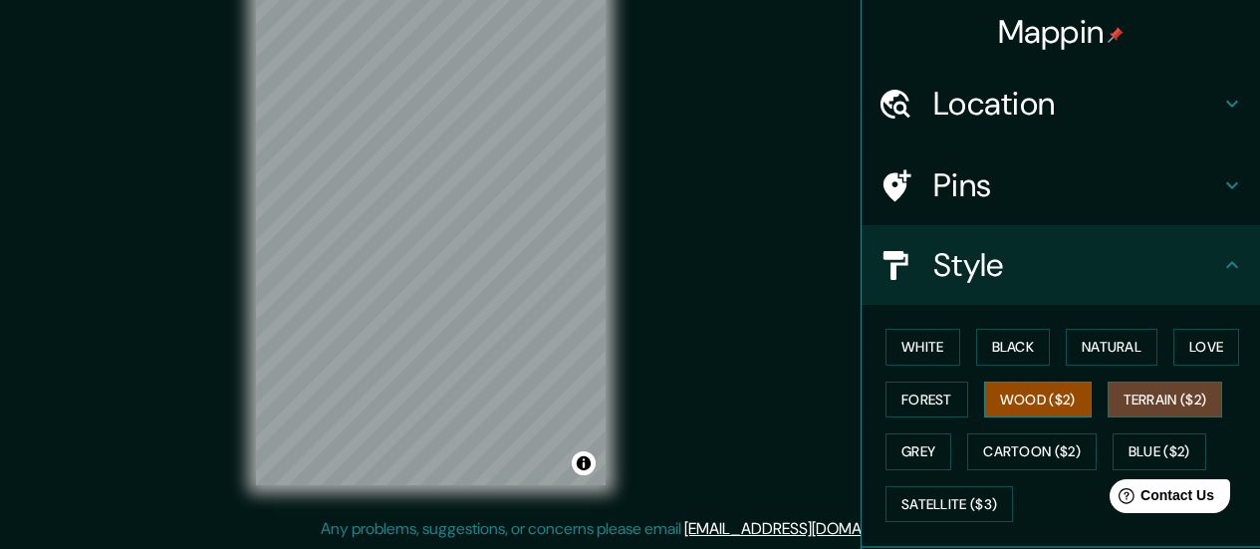
click at [1017, 388] on button "Wood ($2)" at bounding box center [1038, 399] width 108 height 37
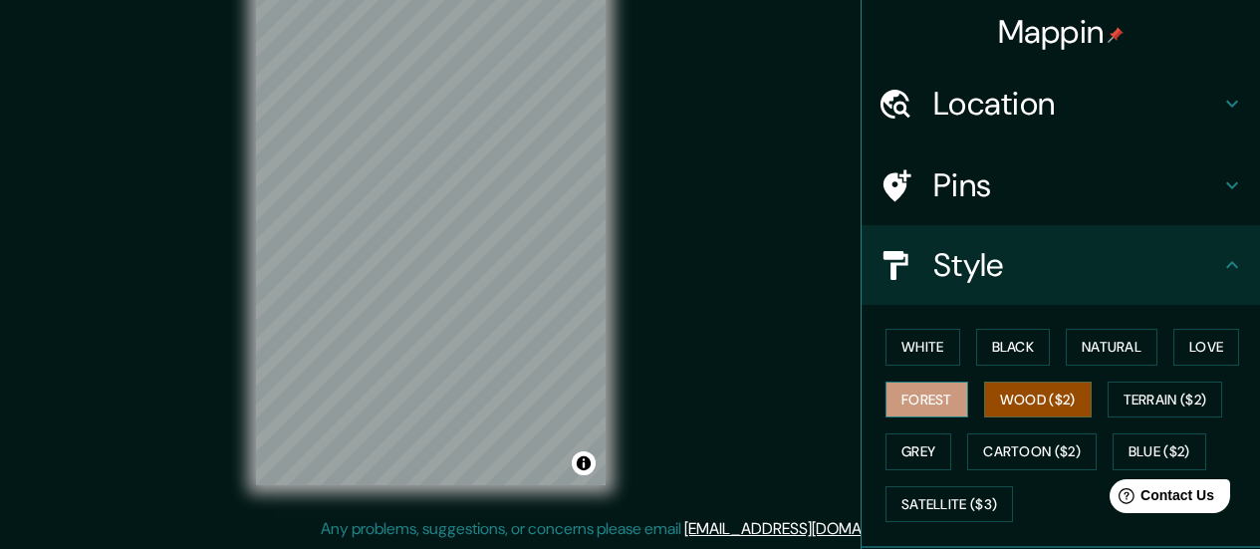
click at [925, 385] on button "Forest" at bounding box center [926, 399] width 83 height 37
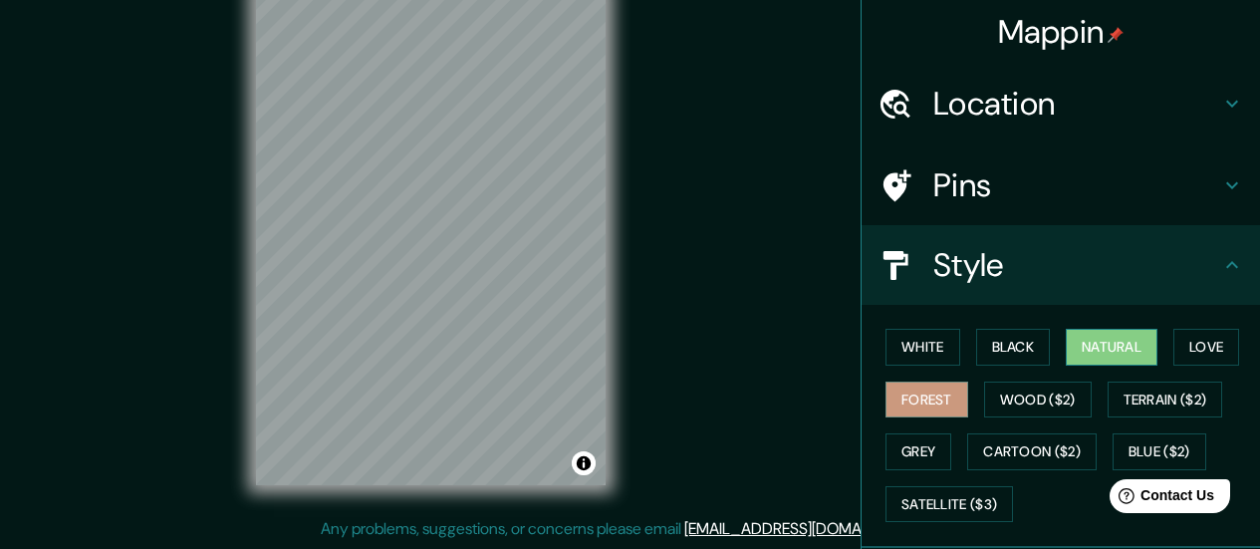
click at [1017, 353] on button "Natural" at bounding box center [1112, 347] width 92 height 37
click at [977, 346] on button "Black" at bounding box center [1013, 347] width 75 height 37
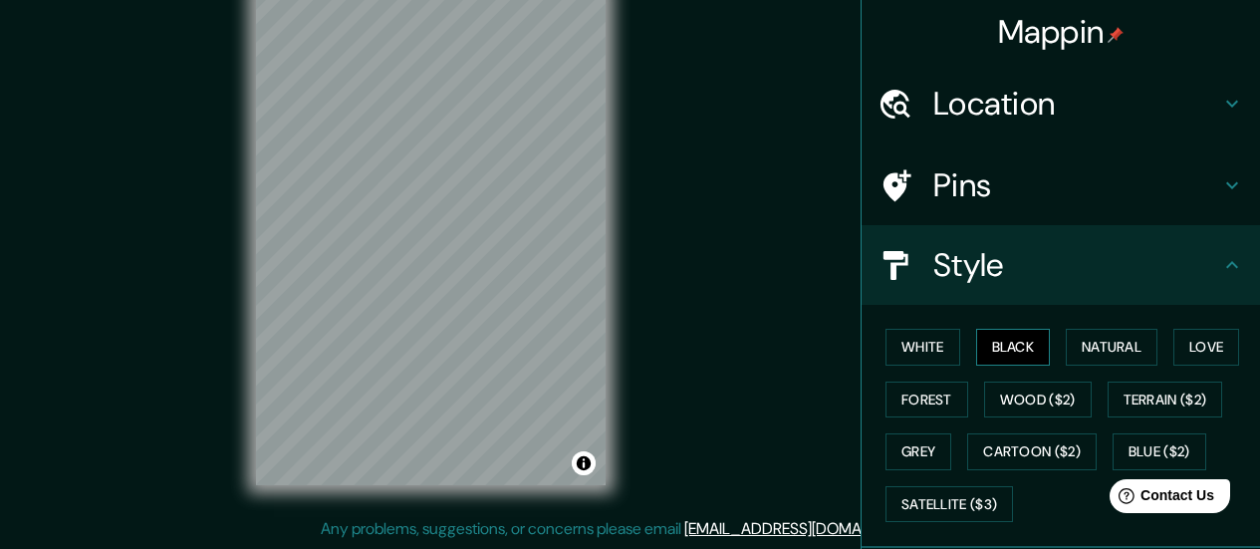
click at [1007, 346] on button "Black" at bounding box center [1013, 347] width 75 height 37
click at [1017, 388] on button "Terrain ($2)" at bounding box center [1165, 399] width 116 height 37
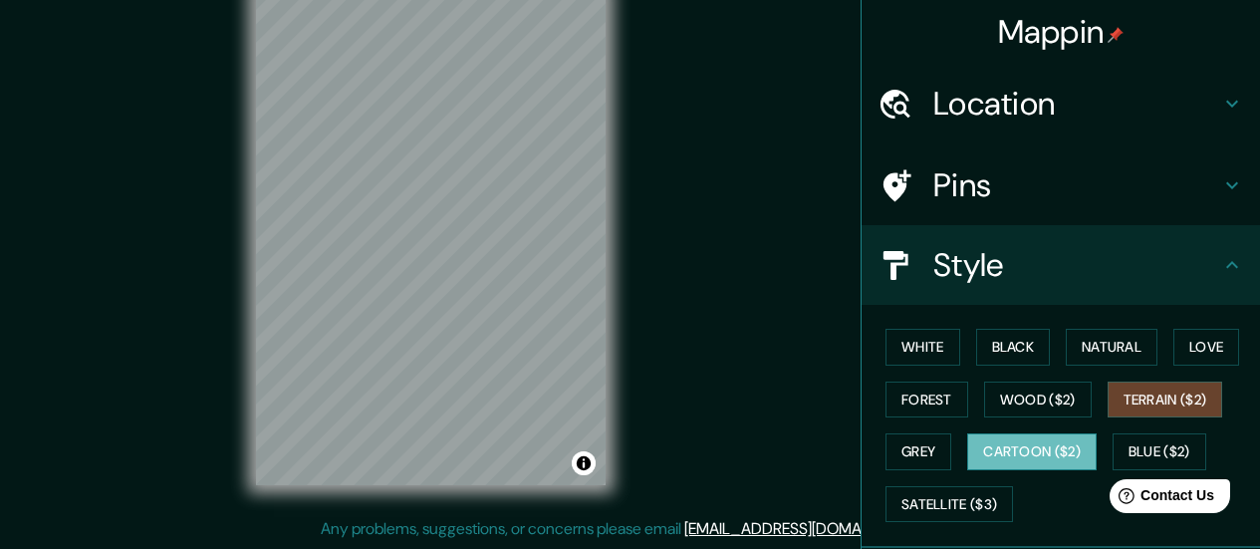
click at [1017, 447] on button "Cartoon ($2)" at bounding box center [1031, 451] width 129 height 37
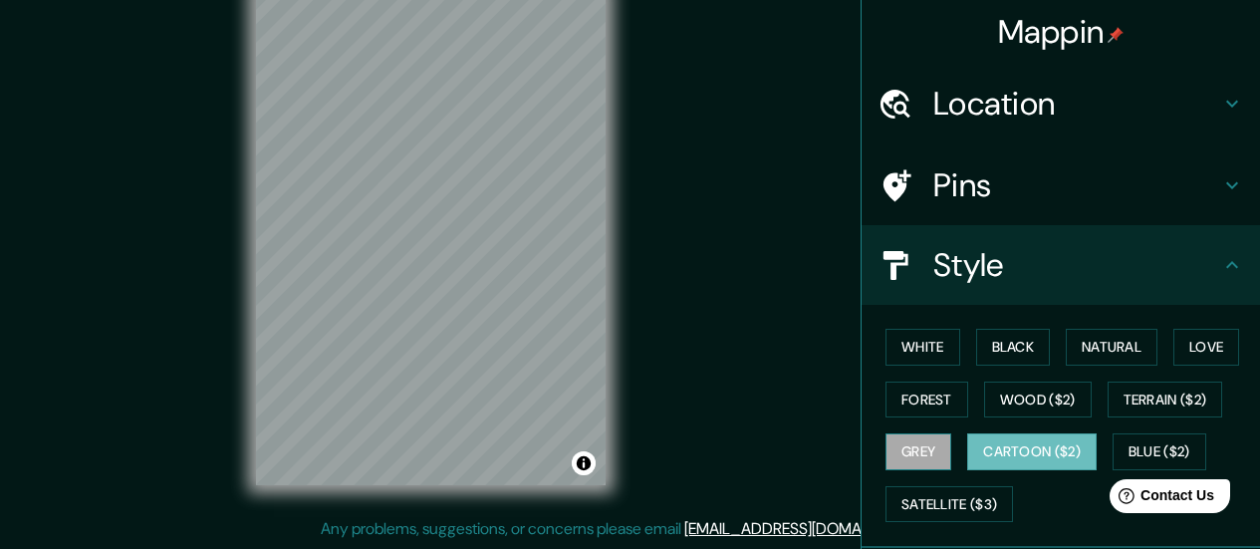
click at [906, 455] on button "Grey" at bounding box center [918, 451] width 66 height 37
click at [1013, 454] on button "Cartoon ($2)" at bounding box center [1031, 451] width 129 height 37
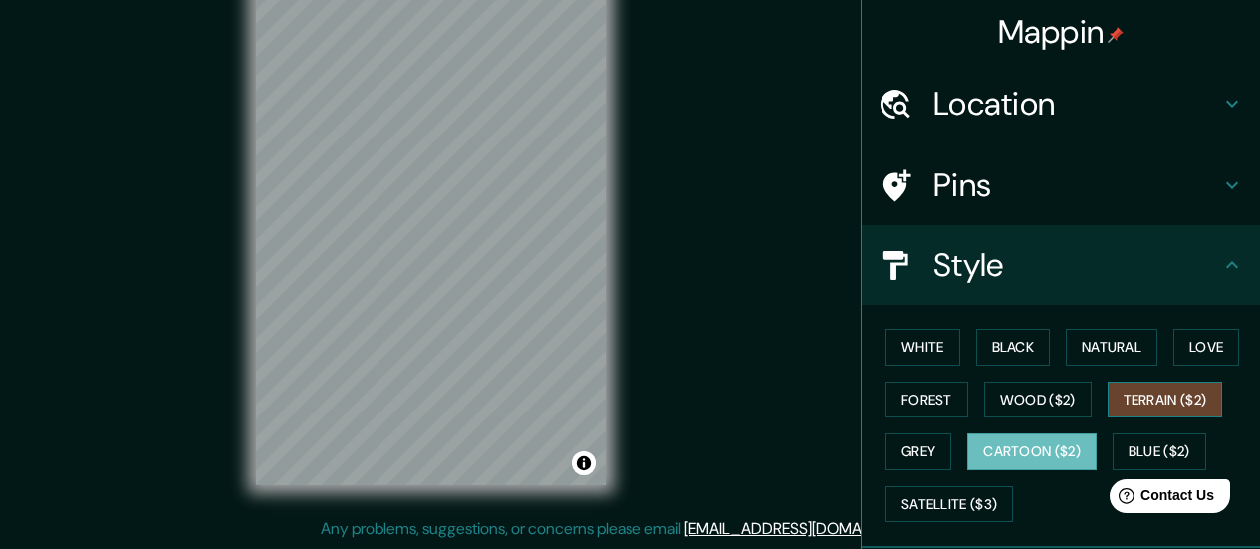
click at [1017, 396] on button "Terrain ($2)" at bounding box center [1165, 399] width 116 height 37
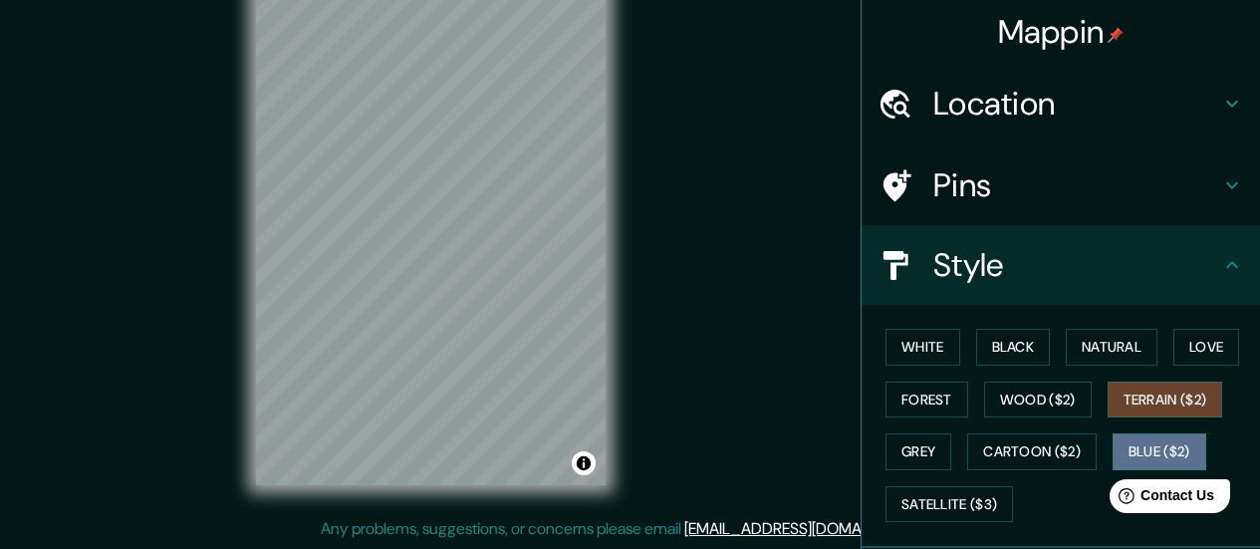
click at [1017, 447] on button "Blue ($2)" at bounding box center [1159, 451] width 94 height 37
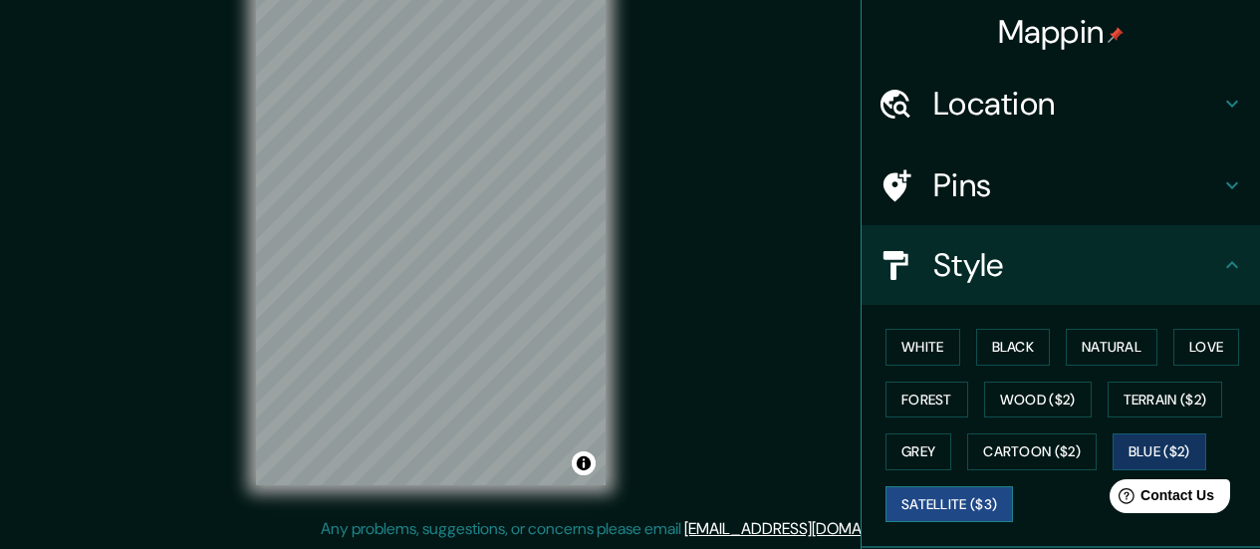
click at [938, 510] on button "Satellite ($3)" at bounding box center [948, 504] width 127 height 37
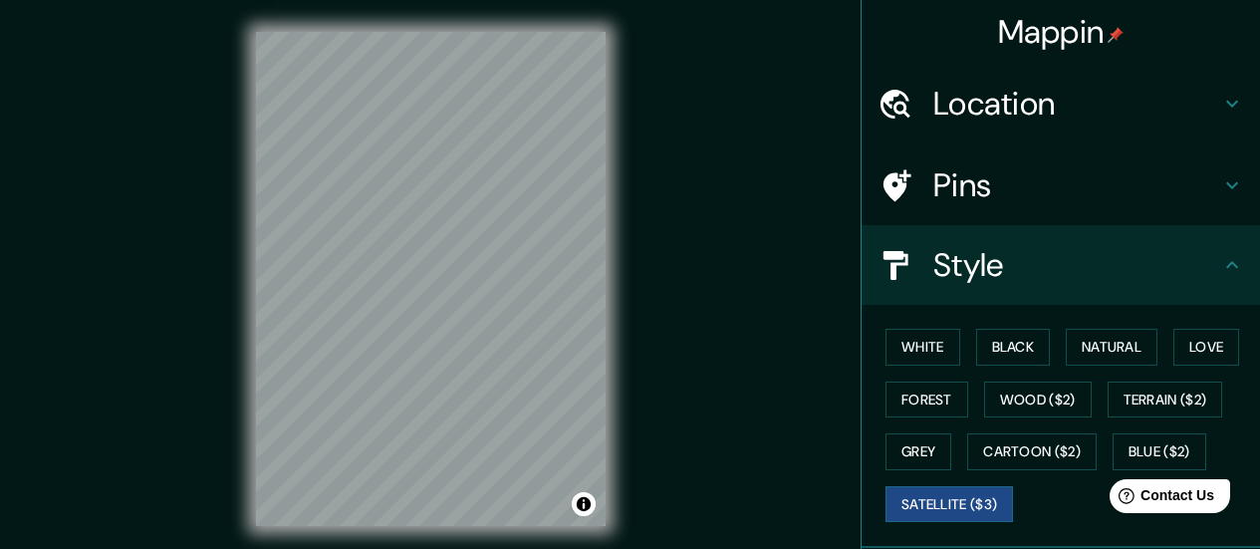
click at [966, 89] on h4 "Location" at bounding box center [1076, 104] width 287 height 40
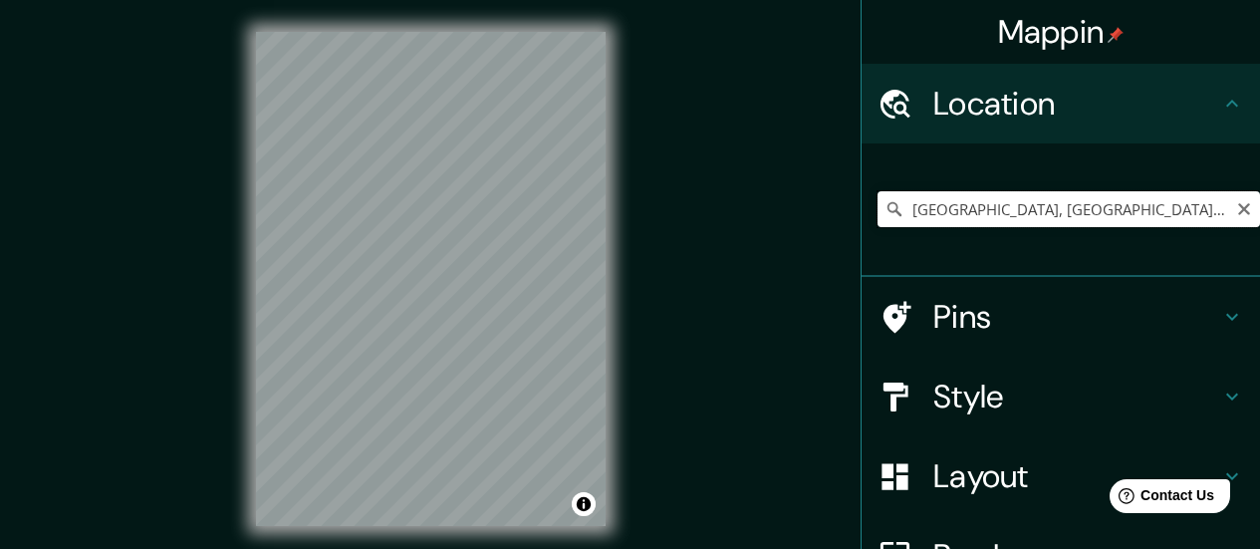
click at [1017, 200] on input "[GEOGRAPHIC_DATA], [GEOGRAPHIC_DATA], [GEOGRAPHIC_DATA] 7910000, [GEOGRAPHIC_DA…" at bounding box center [1068, 209] width 382 height 36
click at [1017, 202] on input "[GEOGRAPHIC_DATA], [GEOGRAPHIC_DATA], [GEOGRAPHIC_DATA] 7910000, [GEOGRAPHIC_DA…" at bounding box center [1068, 209] width 382 height 36
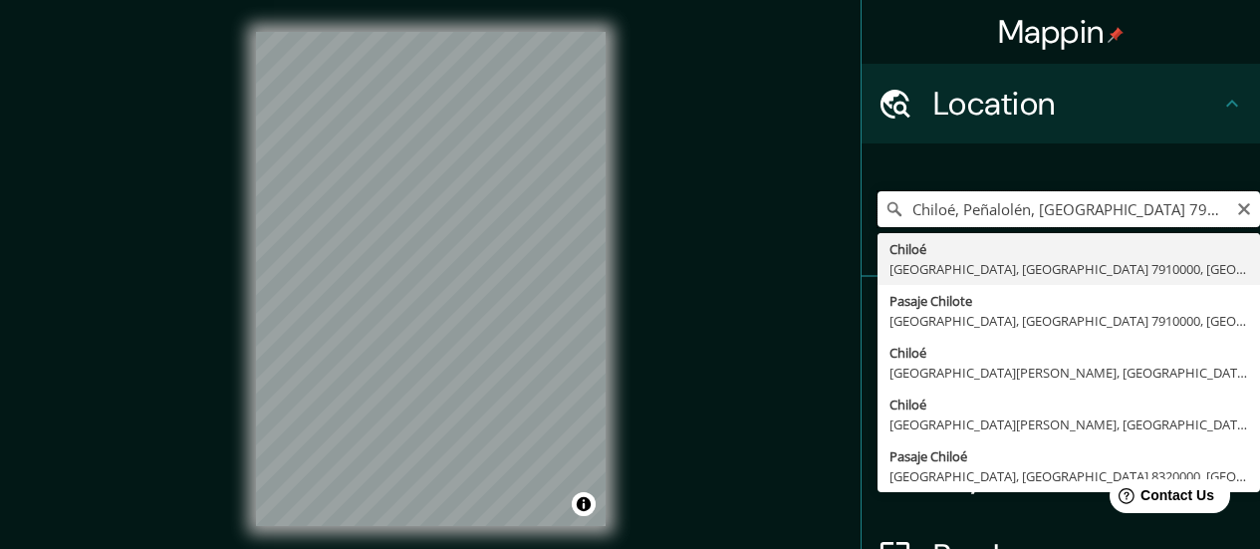
click at [1017, 202] on input "Chiloé, Peñalolén, [GEOGRAPHIC_DATA] 7910000, [GEOGRAPHIC_DATA]" at bounding box center [1068, 209] width 382 height 36
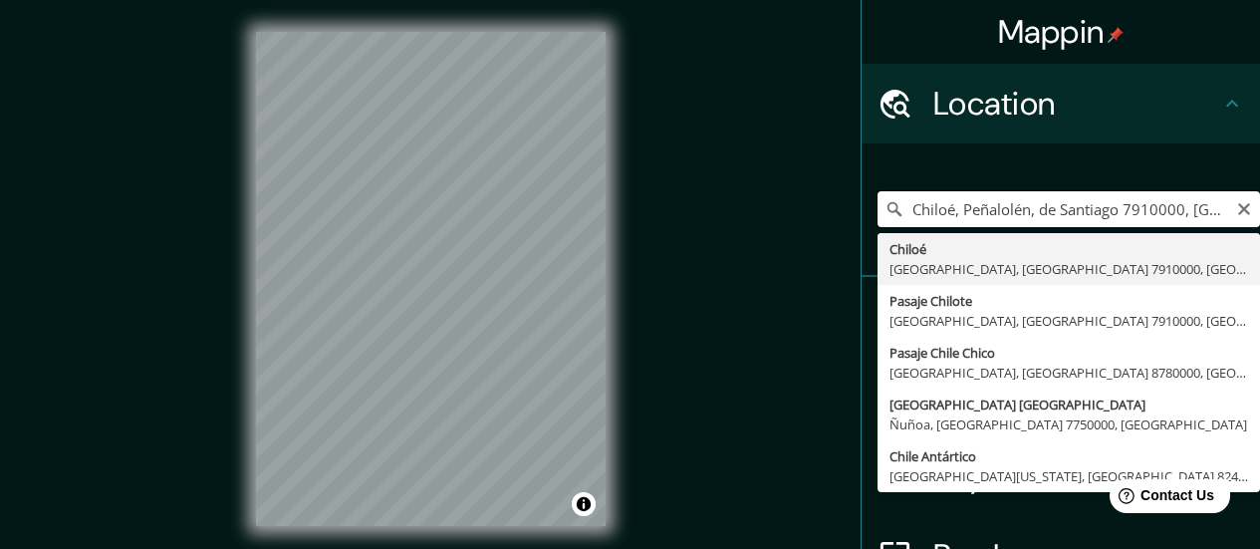
click at [1017, 205] on input "Chiloé, Peñalolén, de Santiago 7910000, [GEOGRAPHIC_DATA]" at bounding box center [1068, 209] width 382 height 36
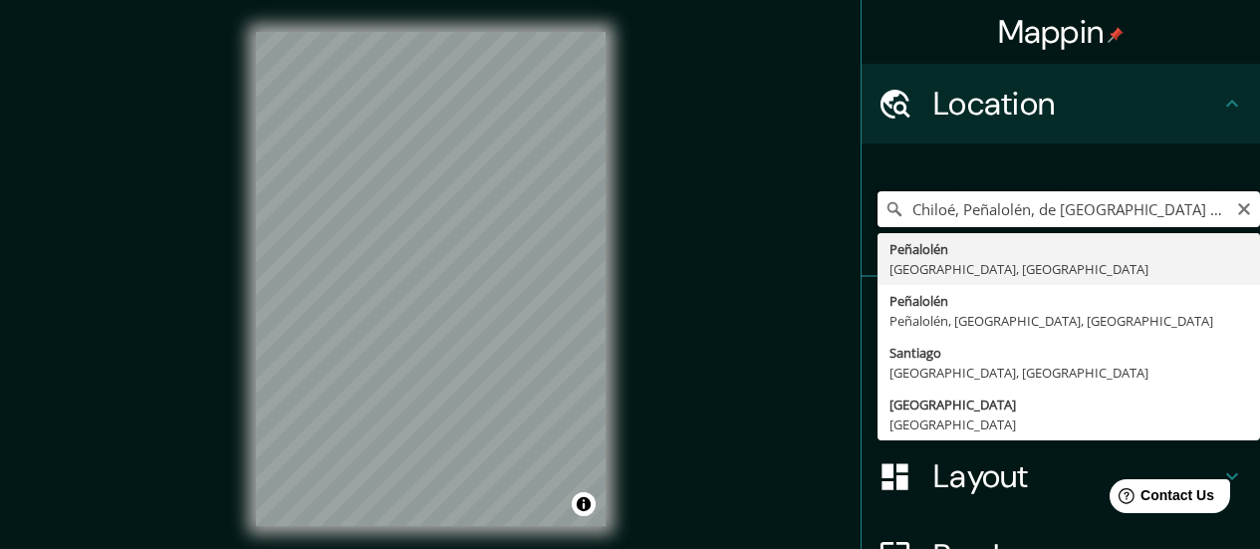
click at [1017, 205] on input "Chiloé, Peñalolén, de [GEOGRAPHIC_DATA] , [GEOGRAPHIC_DATA]" at bounding box center [1068, 209] width 382 height 36
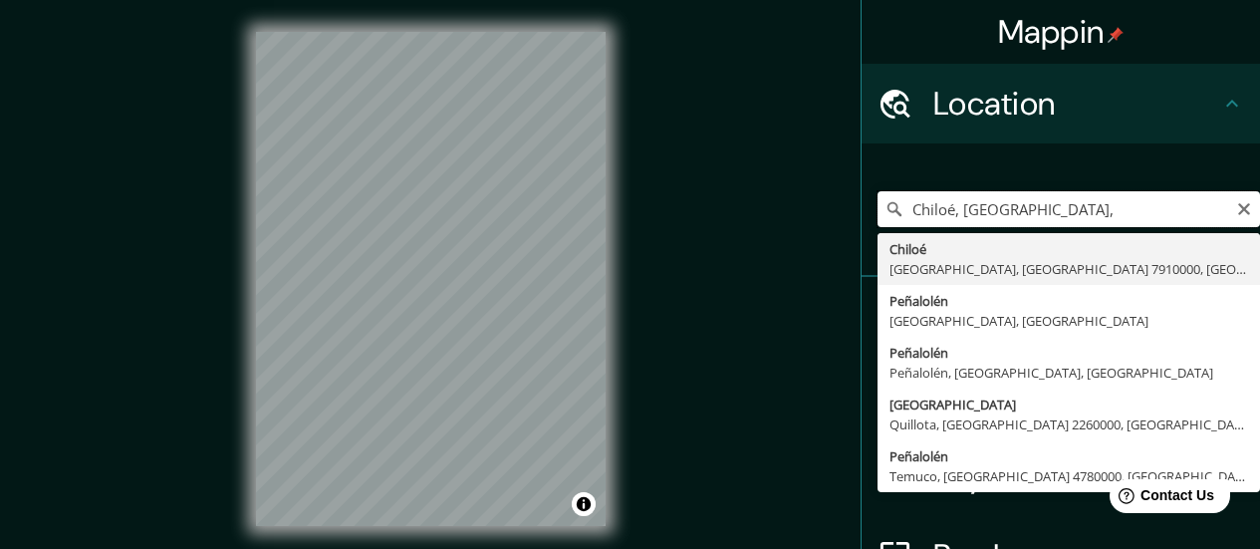
paste input "[GEOGRAPHIC_DATA]"
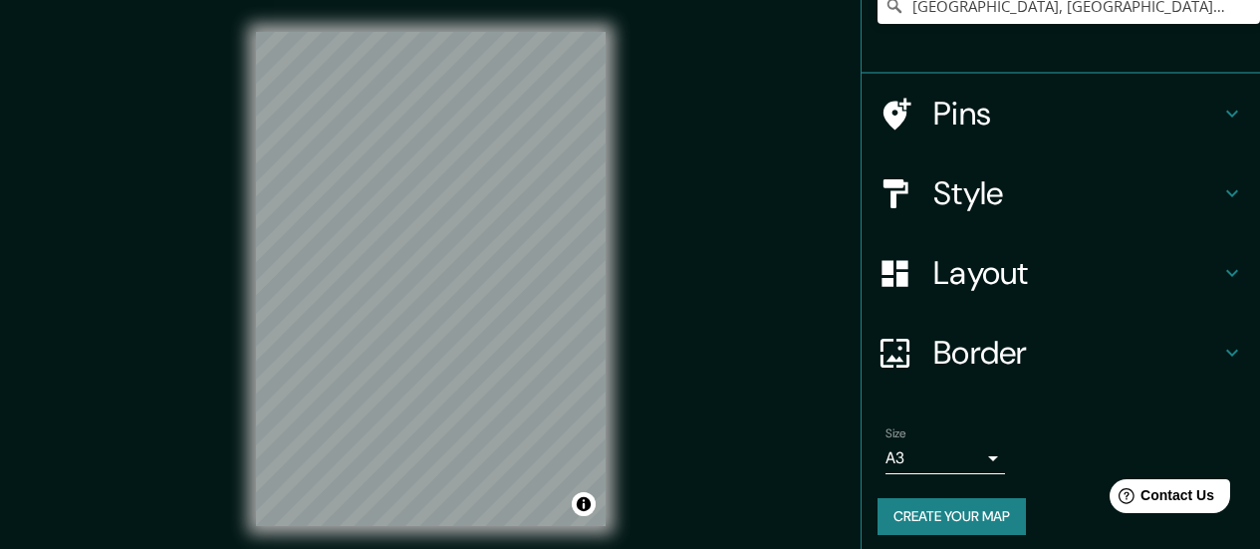
scroll to position [212, 0]
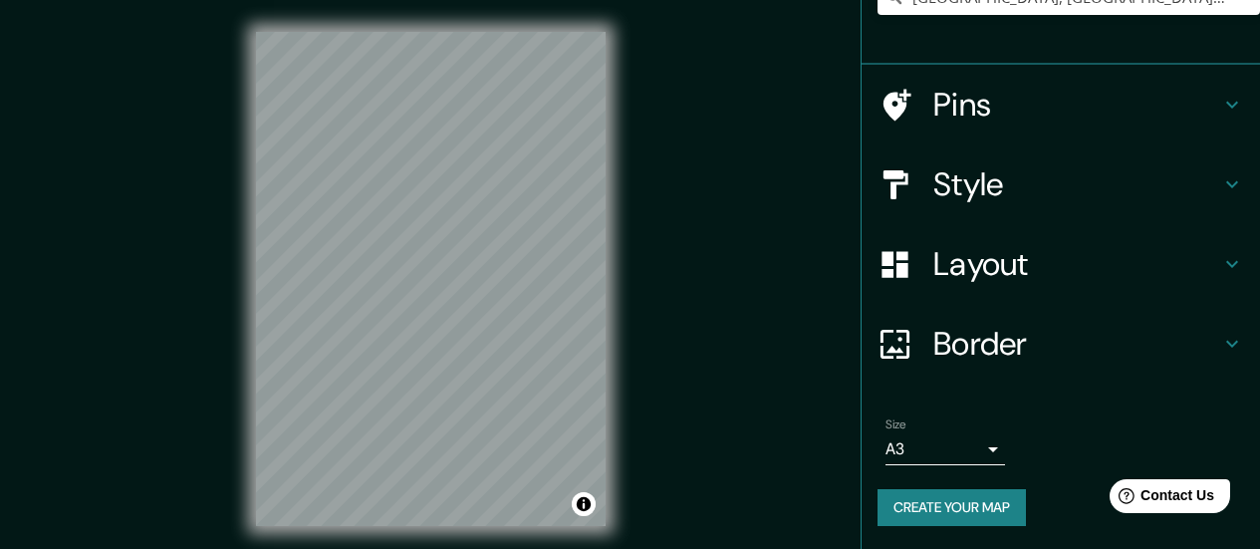
click at [996, 168] on h4 "Style" at bounding box center [1076, 184] width 287 height 40
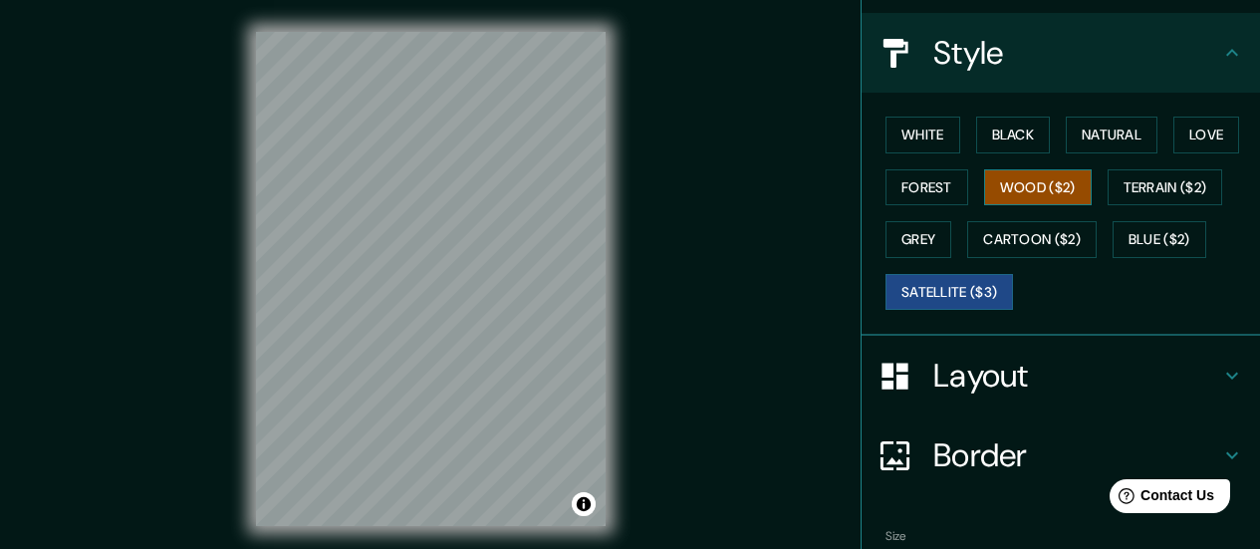
click at [1017, 202] on button "Wood ($2)" at bounding box center [1038, 187] width 108 height 37
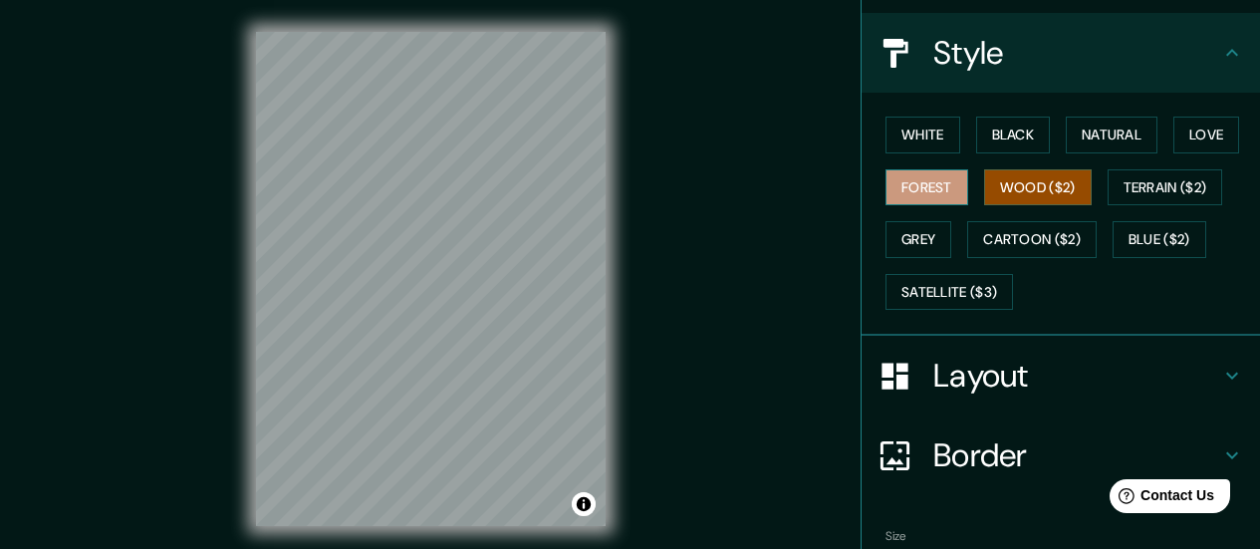
click at [917, 191] on button "Forest" at bounding box center [926, 187] width 83 height 37
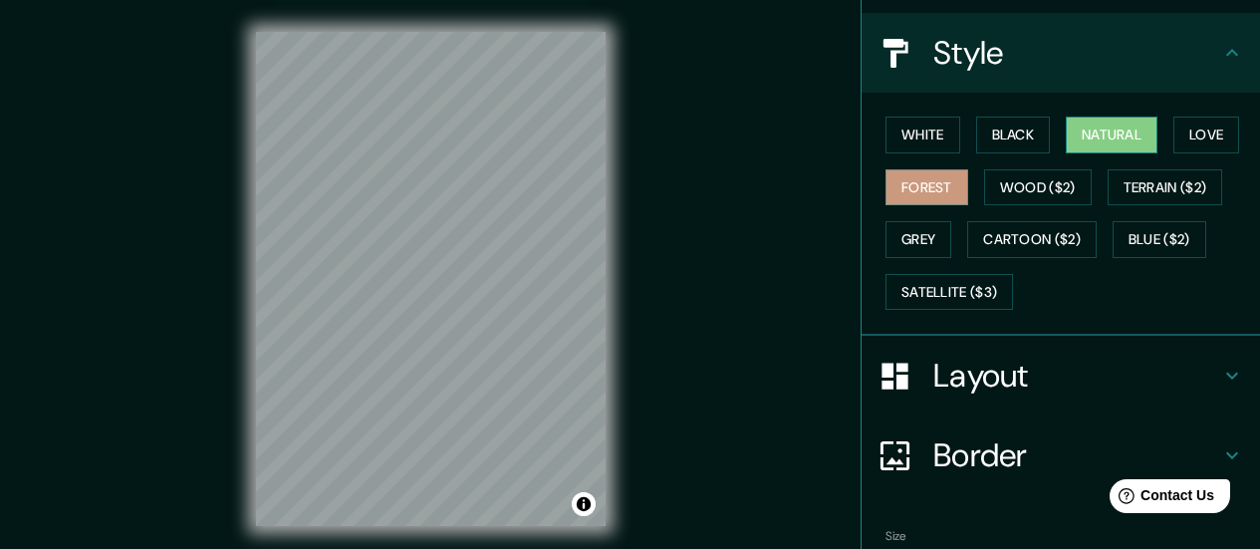
click at [1017, 130] on button "Natural" at bounding box center [1112, 135] width 92 height 37
click at [1017, 126] on button "Love" at bounding box center [1206, 135] width 66 height 37
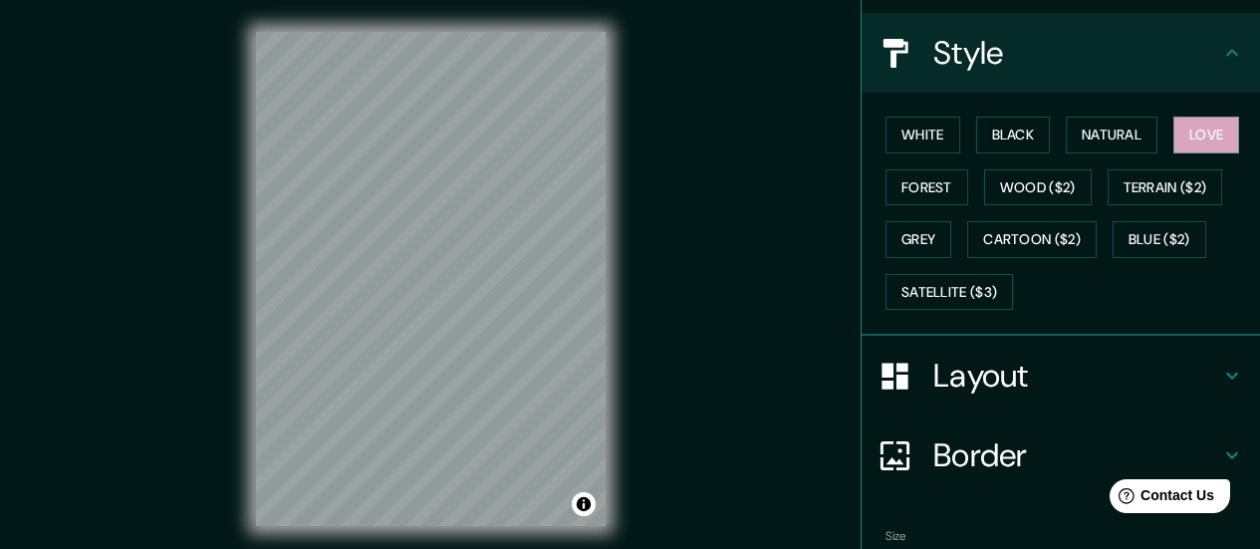
click at [1017, 160] on div "White Black Natural Love Forest Wood ($2) Terrain ($2) Grey Cartoon ($2) Blue (…" at bounding box center [1068, 213] width 382 height 209
click at [1017, 173] on button "Terrain ($2)" at bounding box center [1165, 187] width 116 height 37
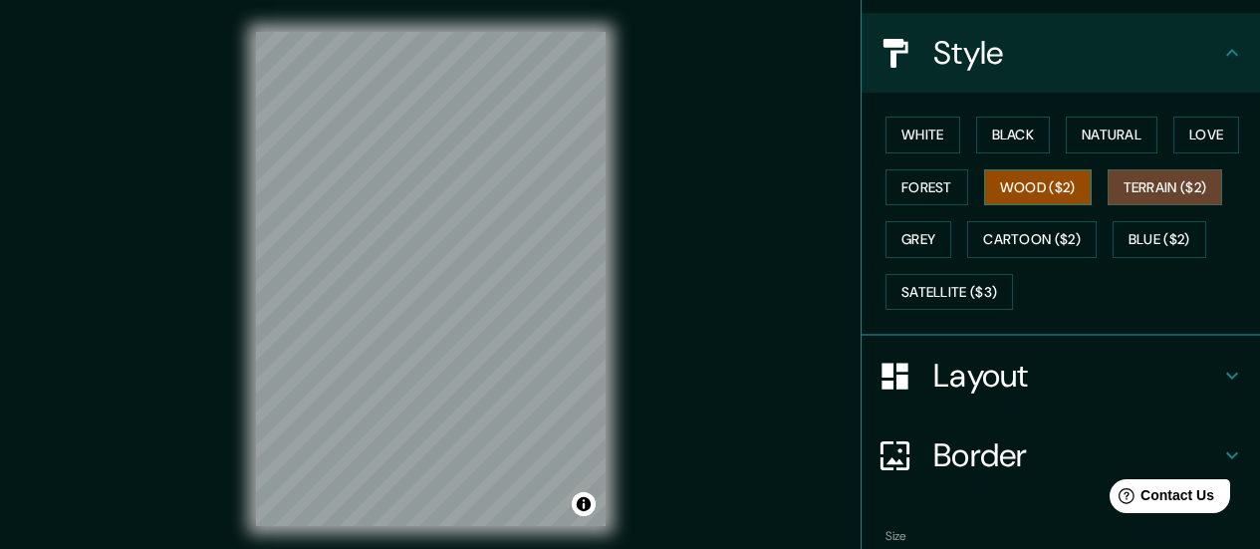
click at [1017, 180] on button "Wood ($2)" at bounding box center [1038, 187] width 108 height 37
click at [1017, 195] on button "Terrain ($2)" at bounding box center [1165, 187] width 116 height 37
click at [1017, 192] on button "Wood ($2)" at bounding box center [1038, 187] width 108 height 37
click at [1017, 195] on button "Terrain ($2)" at bounding box center [1165, 187] width 116 height 37
click at [1017, 195] on div "White Black Natural Love Forest Wood ($2) Terrain ($2) Grey Cartoon ($2) Blue (…" at bounding box center [1068, 213] width 382 height 209
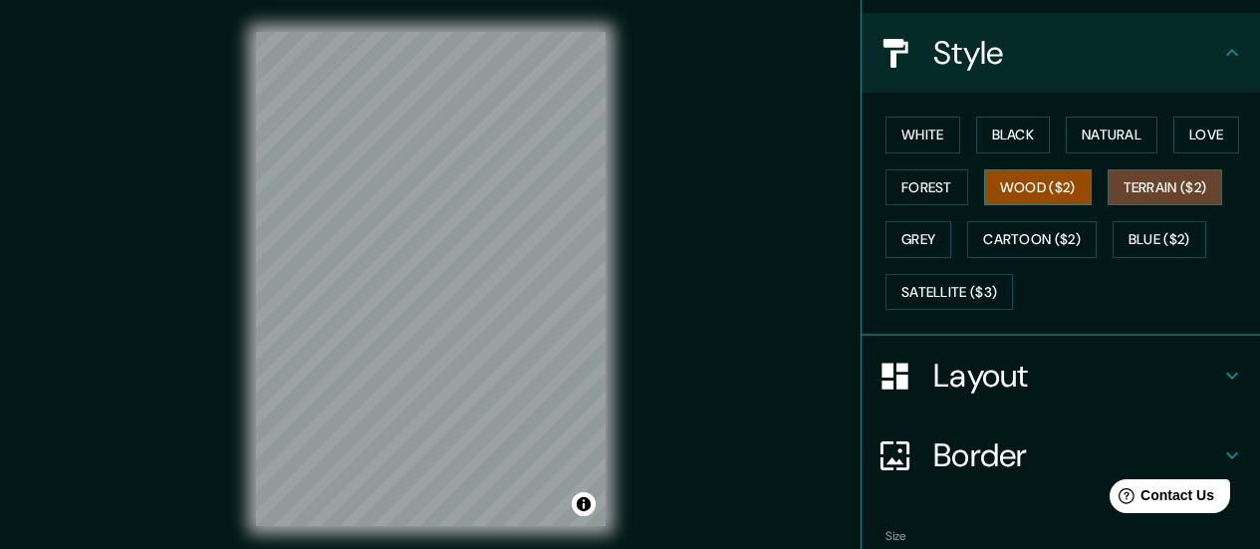
click at [1017, 194] on button "Wood ($2)" at bounding box center [1038, 187] width 108 height 37
click at [1017, 200] on button "Terrain ($2)" at bounding box center [1165, 187] width 116 height 37
click at [1017, 194] on button "Wood ($2)" at bounding box center [1038, 187] width 108 height 37
click at [1017, 184] on button "Terrain ($2)" at bounding box center [1165, 187] width 116 height 37
click at [1017, 187] on button "Wood ($2)" at bounding box center [1038, 187] width 108 height 37
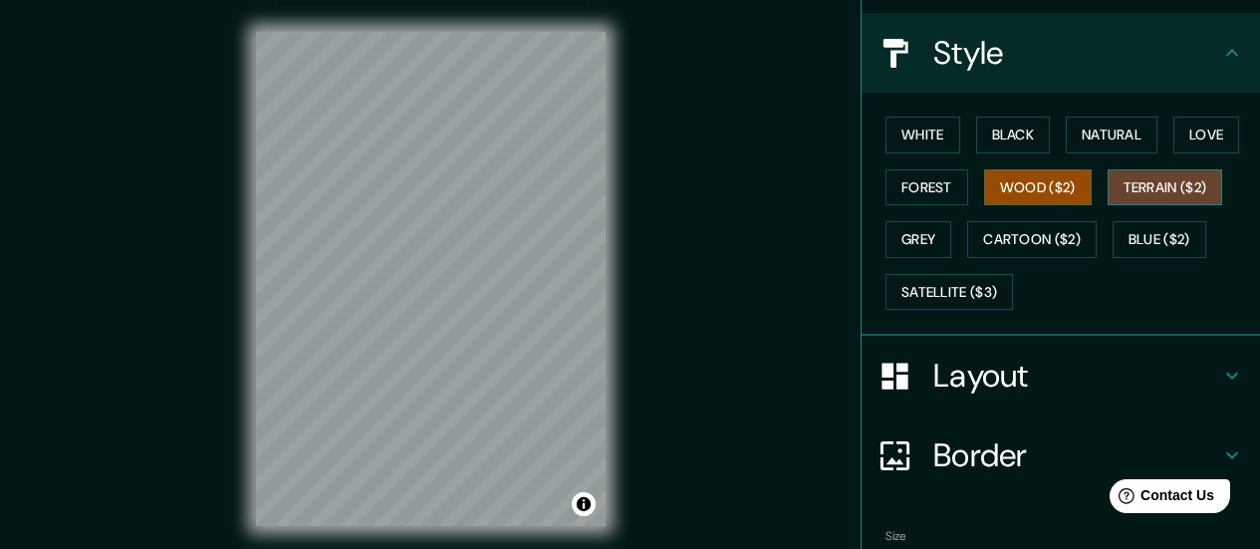
click at [1017, 186] on button "Terrain ($2)" at bounding box center [1165, 187] width 116 height 37
click at [1017, 195] on div "White Black Natural Love Forest Wood ($2) Terrain ($2) Grey Cartoon ($2) Blue (…" at bounding box center [1068, 213] width 382 height 209
click at [1017, 184] on button "Wood ($2)" at bounding box center [1038, 187] width 108 height 37
click at [1017, 187] on button "Terrain ($2)" at bounding box center [1165, 187] width 116 height 37
click at [1017, 172] on button "Wood ($2)" at bounding box center [1038, 187] width 108 height 37
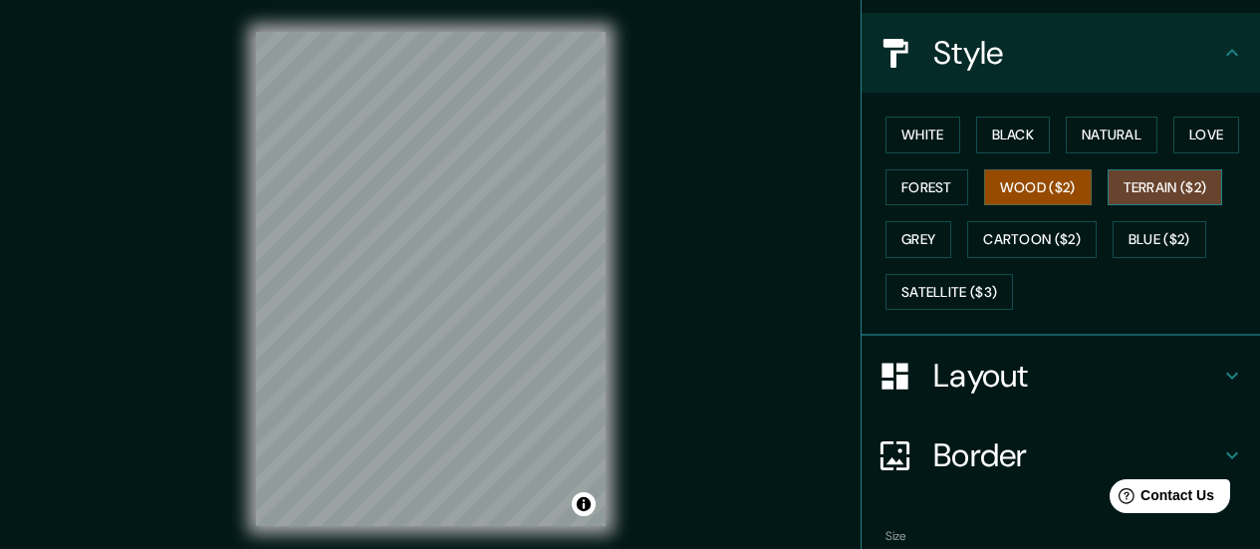
click at [1017, 176] on button "Terrain ($2)" at bounding box center [1165, 187] width 116 height 37
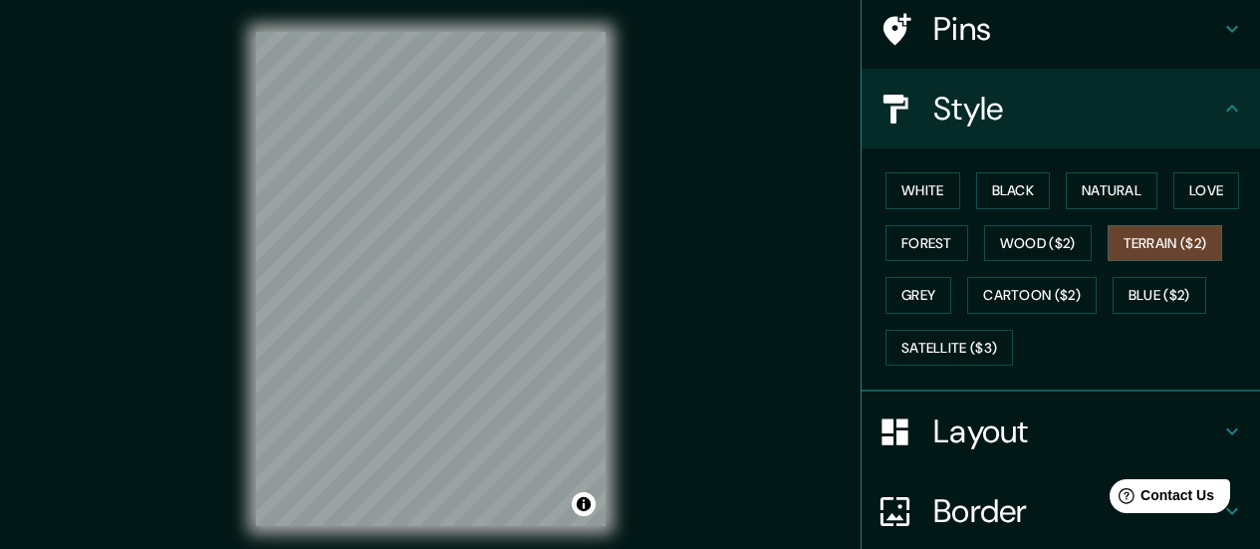
scroll to position [0, 0]
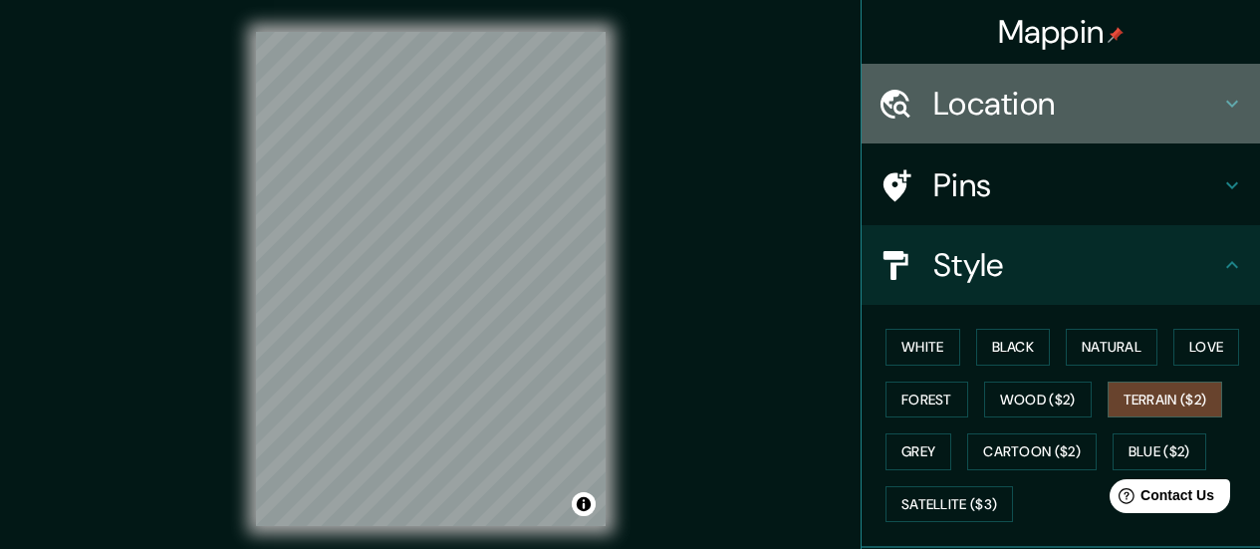
click at [955, 120] on h4 "Location" at bounding box center [1076, 104] width 287 height 40
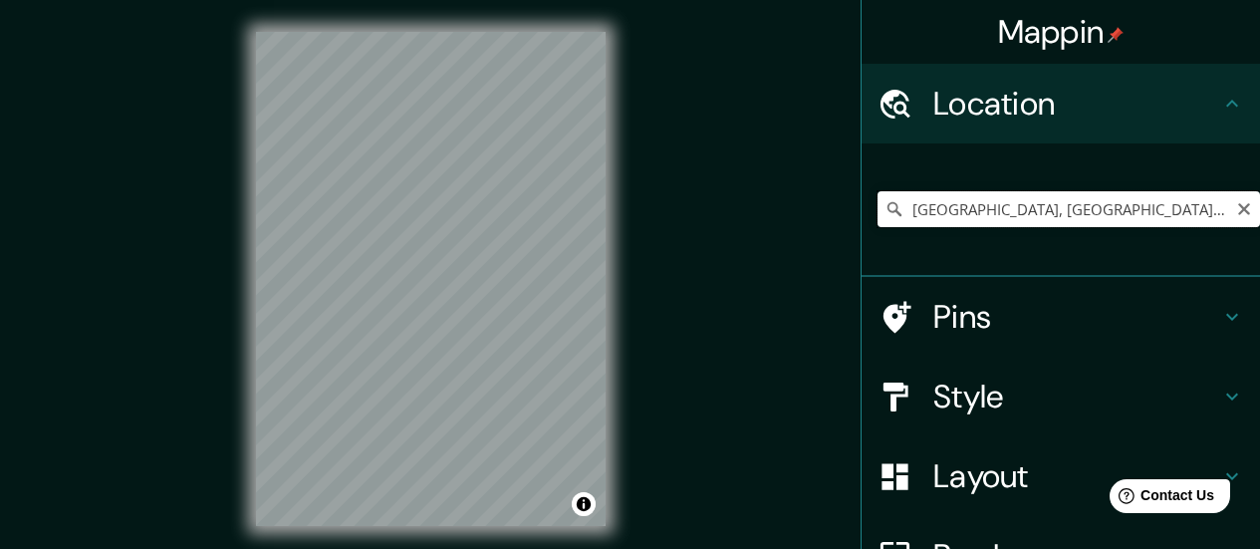
click at [977, 220] on input "[GEOGRAPHIC_DATA], [GEOGRAPHIC_DATA], [GEOGRAPHIC_DATA] 7910000, [GEOGRAPHIC_DA…" at bounding box center [1068, 209] width 382 height 36
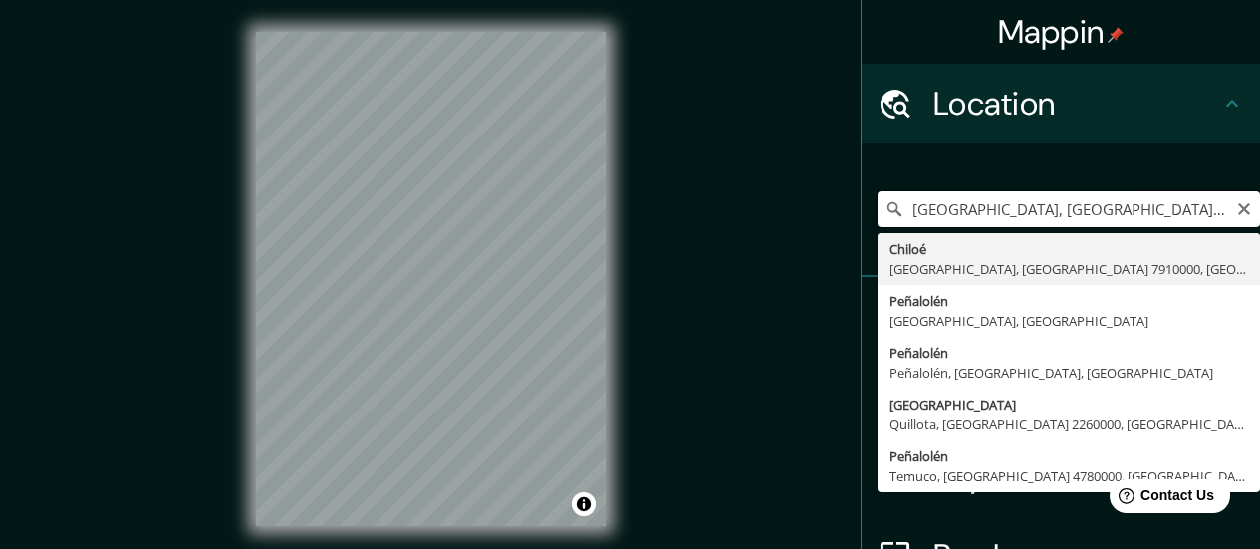
click at [977, 220] on input "[GEOGRAPHIC_DATA], [GEOGRAPHIC_DATA], [GEOGRAPHIC_DATA] 7910000, [GEOGRAPHIC_DA…" at bounding box center [1068, 209] width 382 height 36
click at [1017, 202] on input "[GEOGRAPHIC_DATA], [GEOGRAPHIC_DATA], [GEOGRAPHIC_DATA] 7910000, [GEOGRAPHIC_DA…" at bounding box center [1068, 209] width 382 height 36
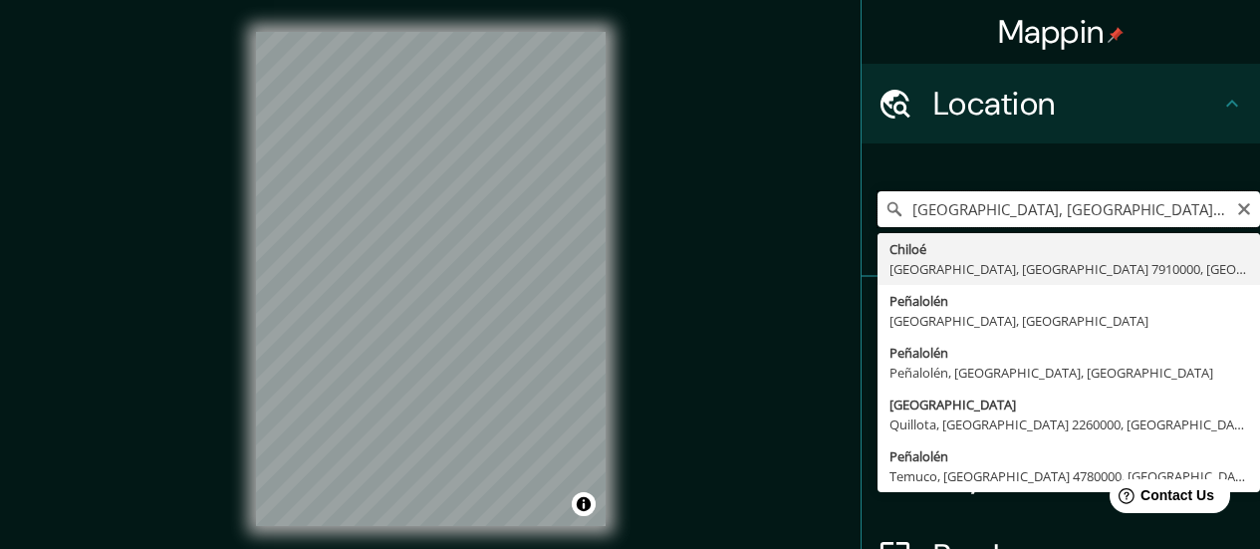
click at [1017, 202] on input "[GEOGRAPHIC_DATA], [GEOGRAPHIC_DATA], [GEOGRAPHIC_DATA] 7910000, [GEOGRAPHIC_DA…" at bounding box center [1068, 209] width 382 height 36
click at [1017, 222] on input "Chiloé, [GEOGRAPHIC_DATA], [GEOGRAPHIC_DATA] 7910000, [GEOGRAPHIC_DATA]" at bounding box center [1068, 209] width 382 height 36
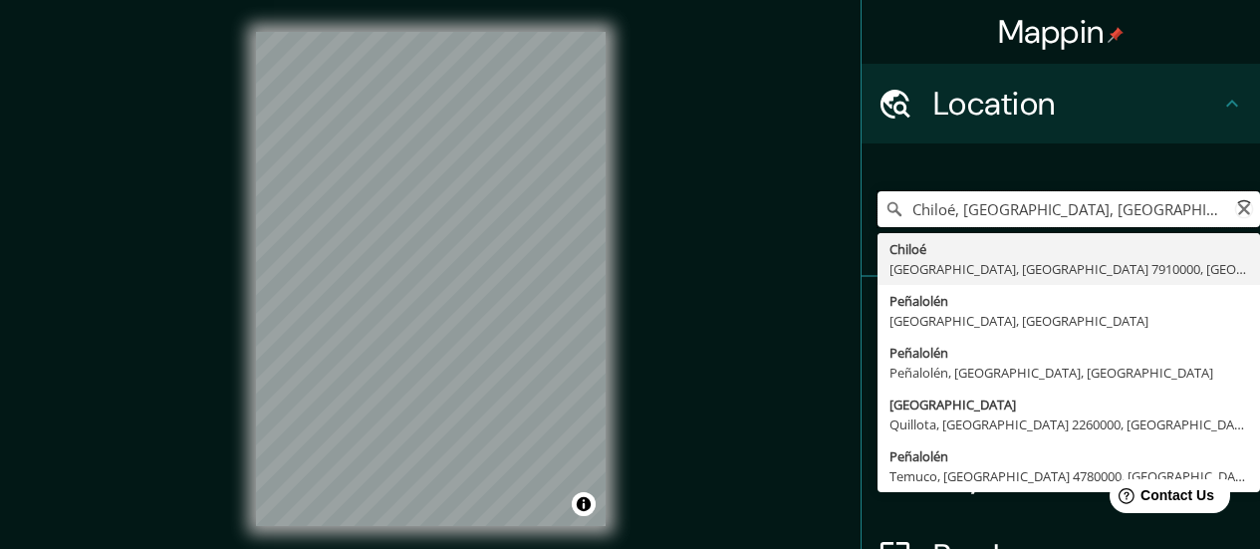
click at [1017, 222] on input "Chiloé, [GEOGRAPHIC_DATA], [GEOGRAPHIC_DATA] 7910000, [GEOGRAPHIC_DATA]" at bounding box center [1068, 209] width 382 height 36
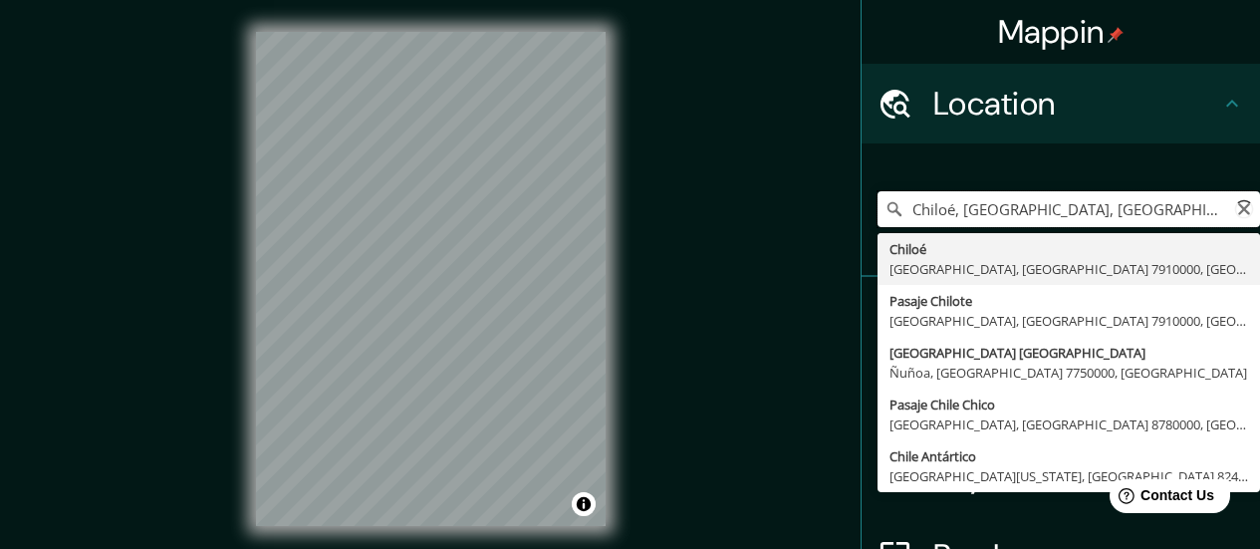
click at [1017, 201] on input "Chiloé, [GEOGRAPHIC_DATA], [GEOGRAPHIC_DATA], [GEOGRAPHIC_DATA]" at bounding box center [1068, 209] width 382 height 36
click at [1017, 199] on input "[GEOGRAPHIC_DATA], [GEOGRAPHIC_DATA], [GEOGRAPHIC_DATA] , [GEOGRAPHIC_DATA]" at bounding box center [1068, 209] width 382 height 36
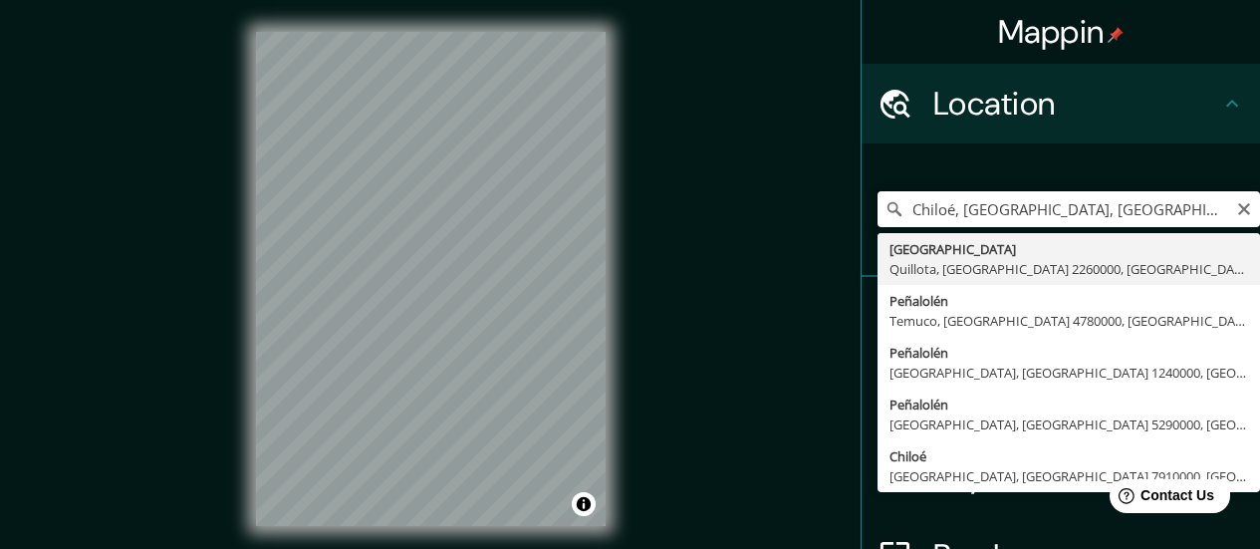
click at [1017, 208] on input "Chiloé, [GEOGRAPHIC_DATA], [GEOGRAPHIC_DATA] ," at bounding box center [1068, 209] width 382 height 36
click at [1017, 208] on input "Chiloé, Peñalolén, de ," at bounding box center [1068, 209] width 382 height 36
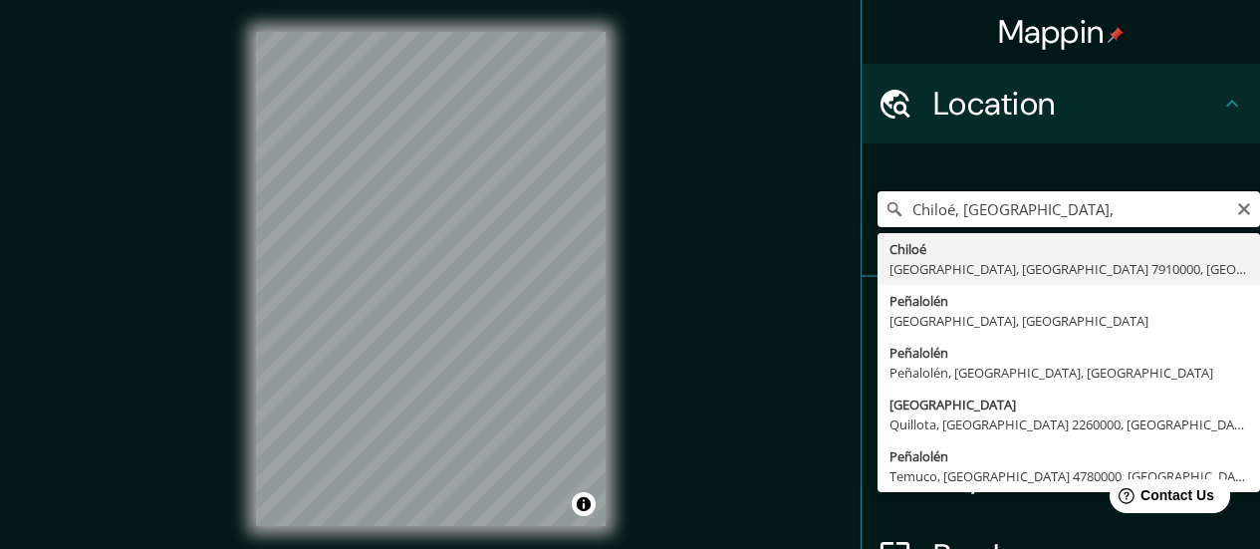
paste input "[GEOGRAPHIC_DATA]"
type input "[GEOGRAPHIC_DATA][PERSON_NAME], [GEOGRAPHIC_DATA] 8380000, [GEOGRAPHIC_DATA]"
click at [1017, 175] on div "[GEOGRAPHIC_DATA][PERSON_NAME], [GEOGRAPHIC_DATA], [GEOGRAPHIC_DATA] 7910000, […" at bounding box center [1068, 209] width 382 height 100
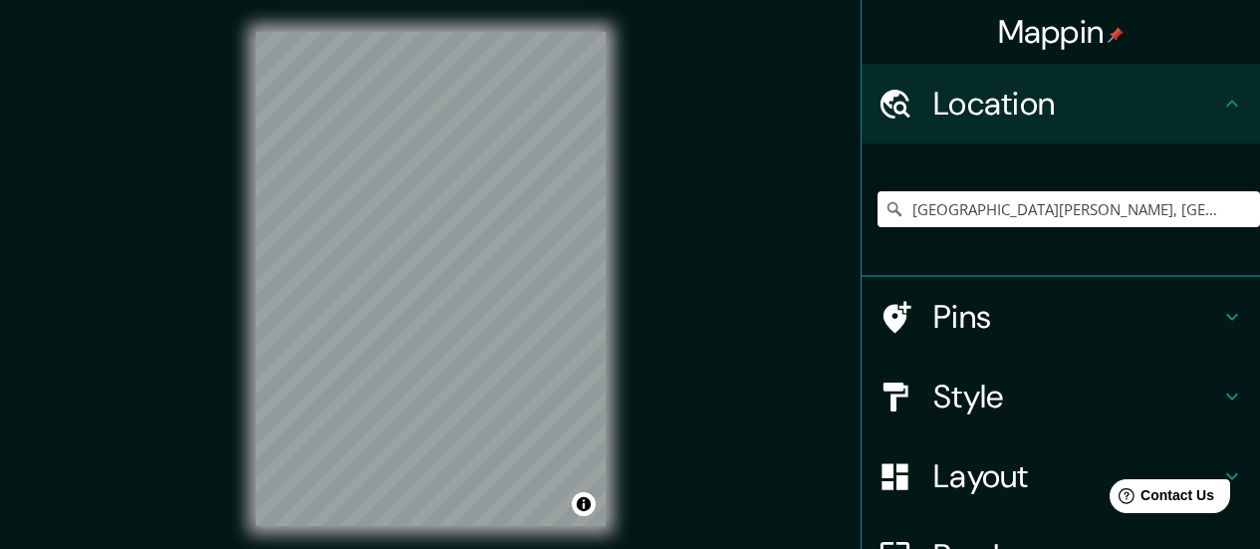
click at [1017, 389] on h4 "Style" at bounding box center [1076, 396] width 287 height 40
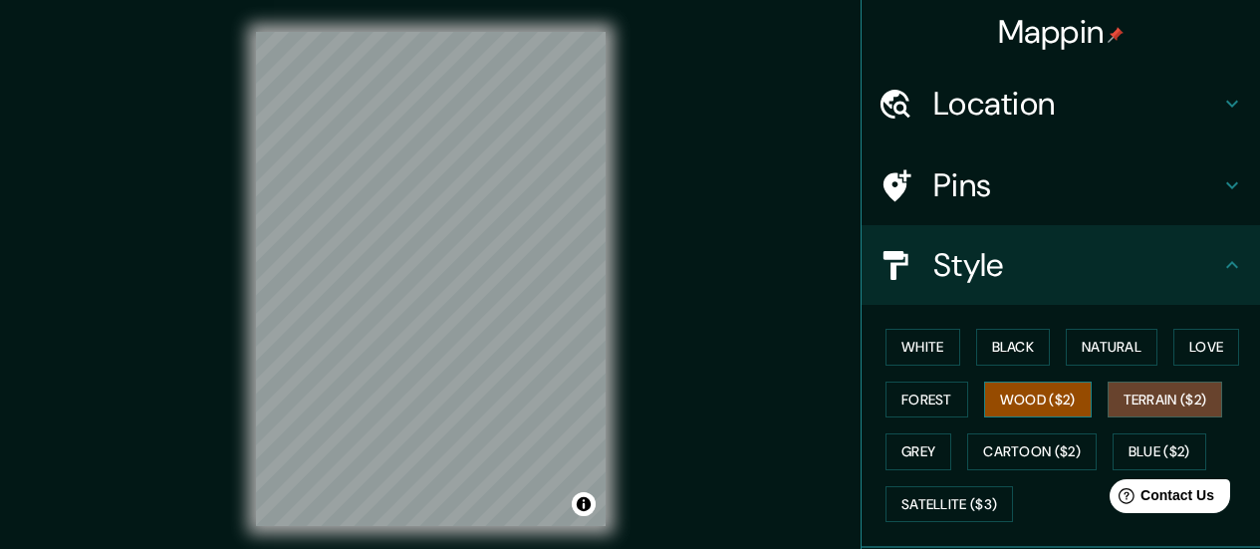
click at [1008, 400] on button "Wood ($2)" at bounding box center [1038, 399] width 108 height 37
